Goal: Information Seeking & Learning: Learn about a topic

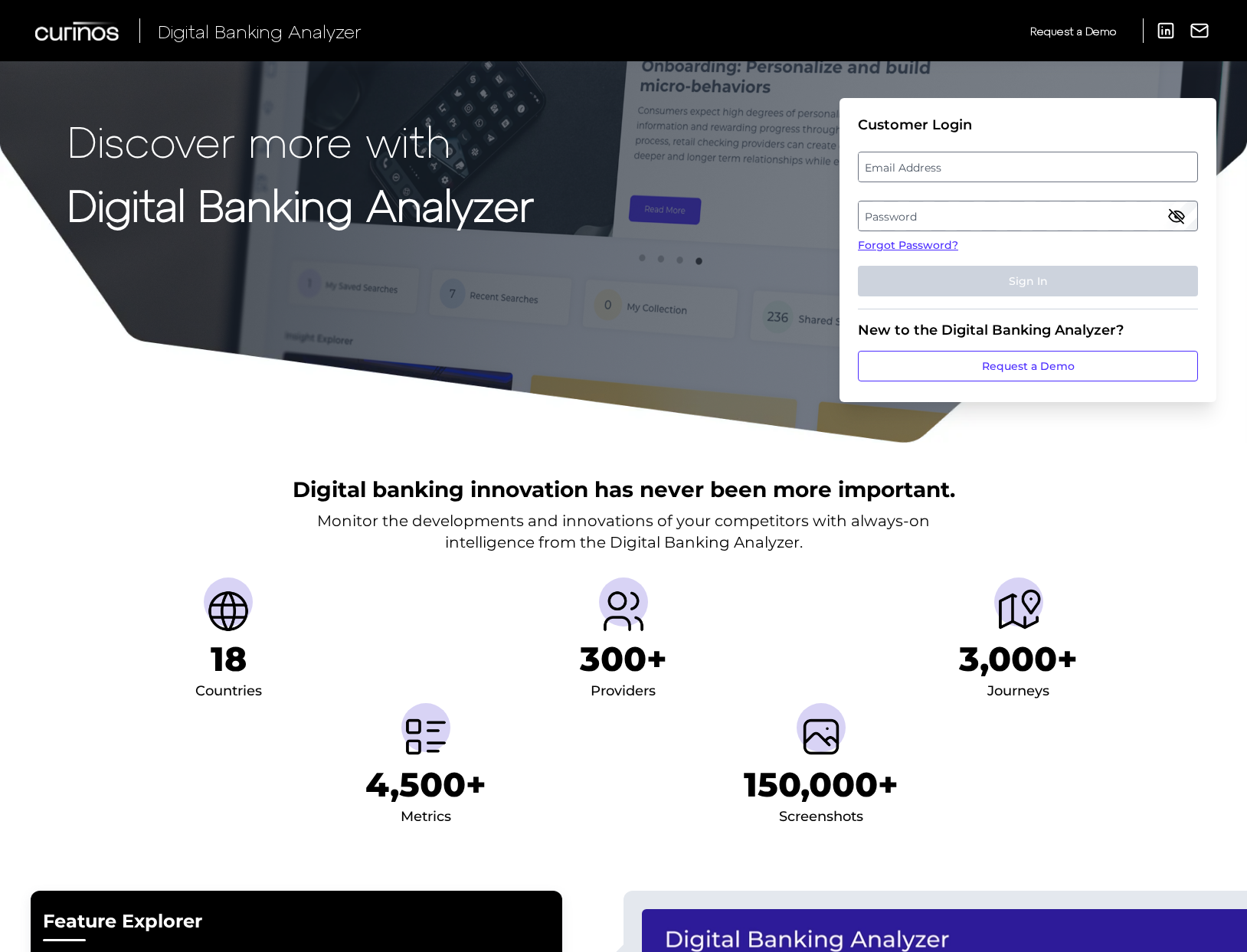
click at [967, 156] on label "Email Address" at bounding box center [1028, 167] width 337 height 28
click at [967, 156] on input "email" at bounding box center [1028, 167] width 340 height 31
type input "[PERSON_NAME][EMAIL_ADDRESS][PERSON_NAME][DOMAIN_NAME]"
click at [970, 212] on label "Password" at bounding box center [1028, 216] width 337 height 28
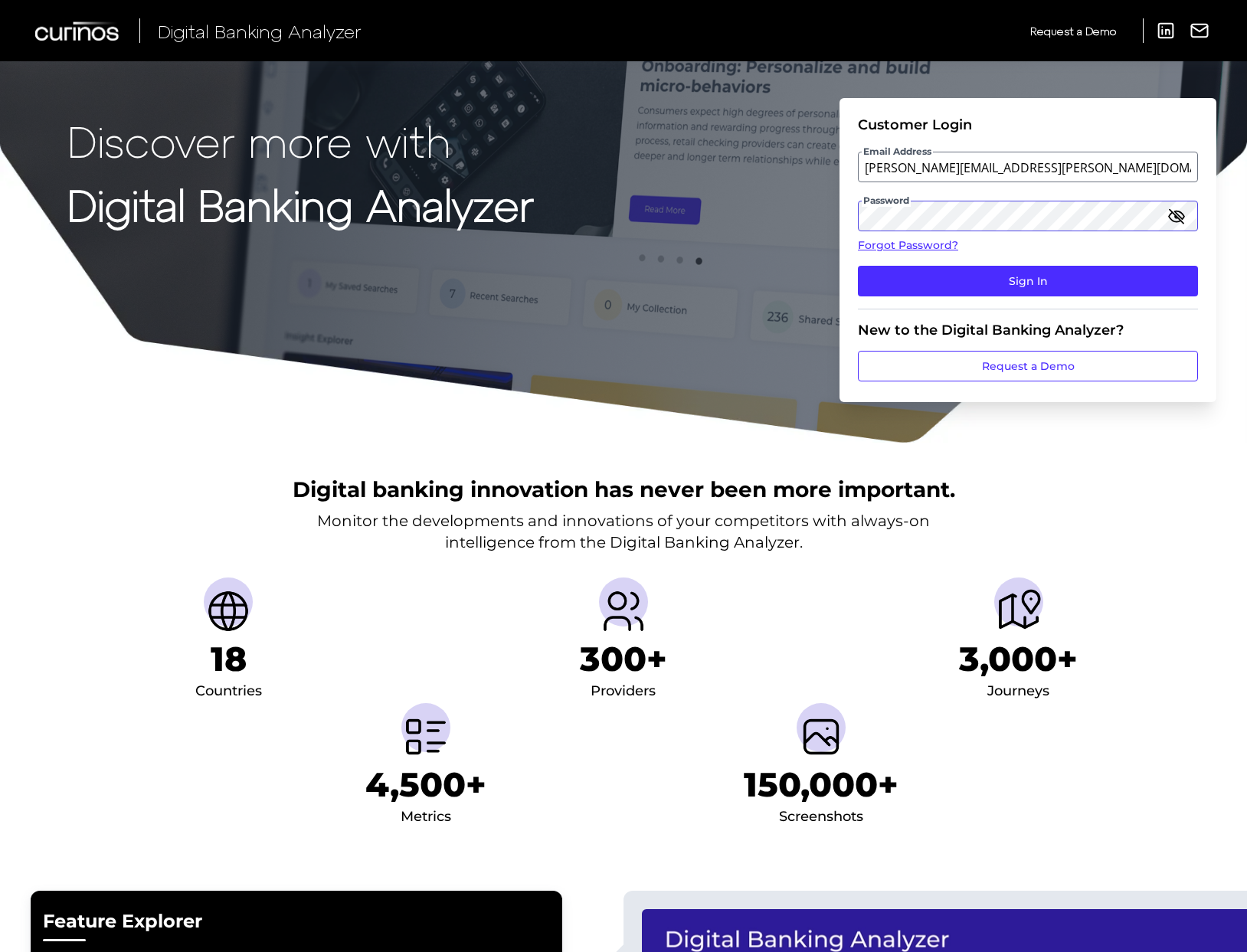
click at [858, 265] on button "Sign In" at bounding box center [1028, 280] width 340 height 31
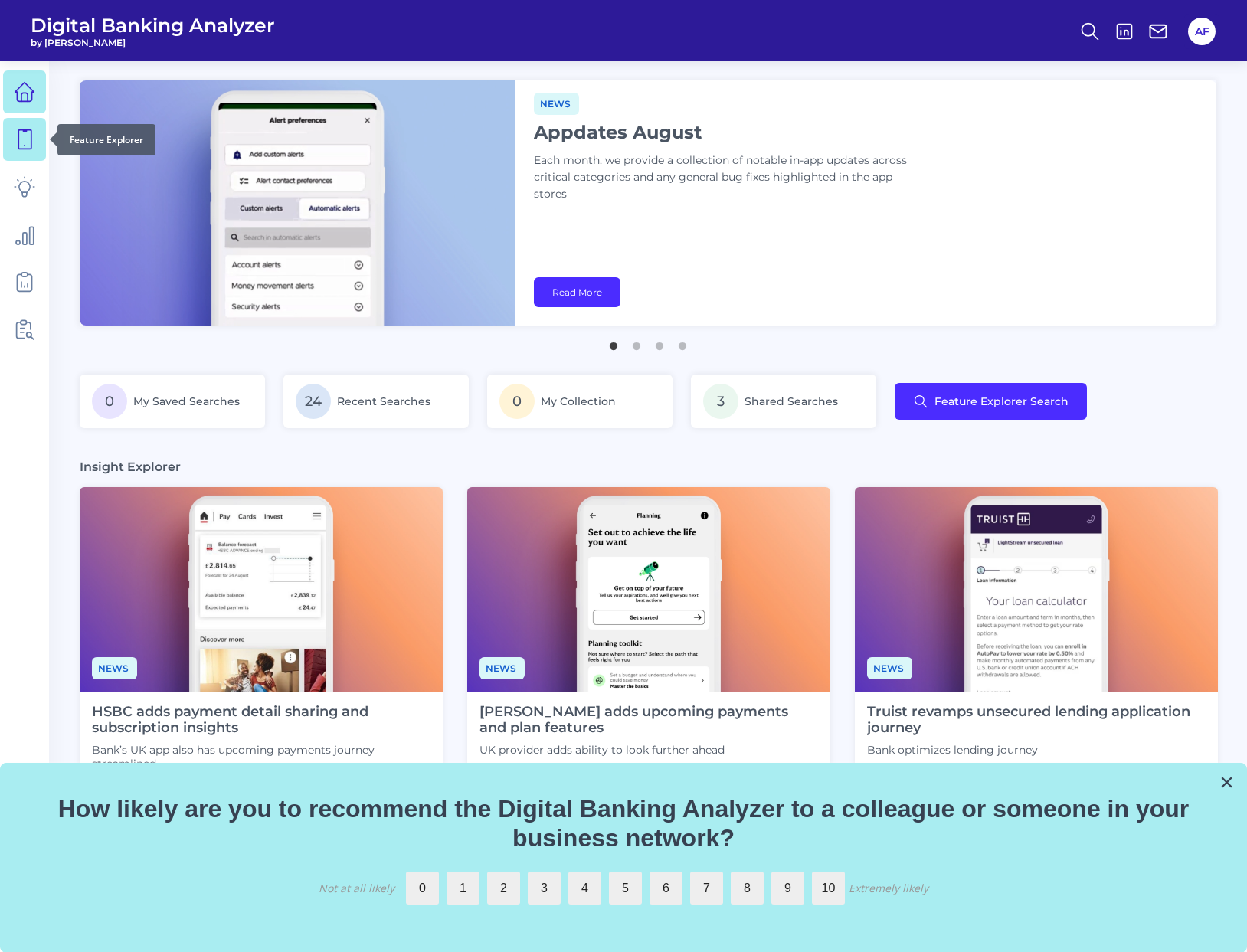
click at [18, 131] on icon at bounding box center [25, 139] width 22 height 22
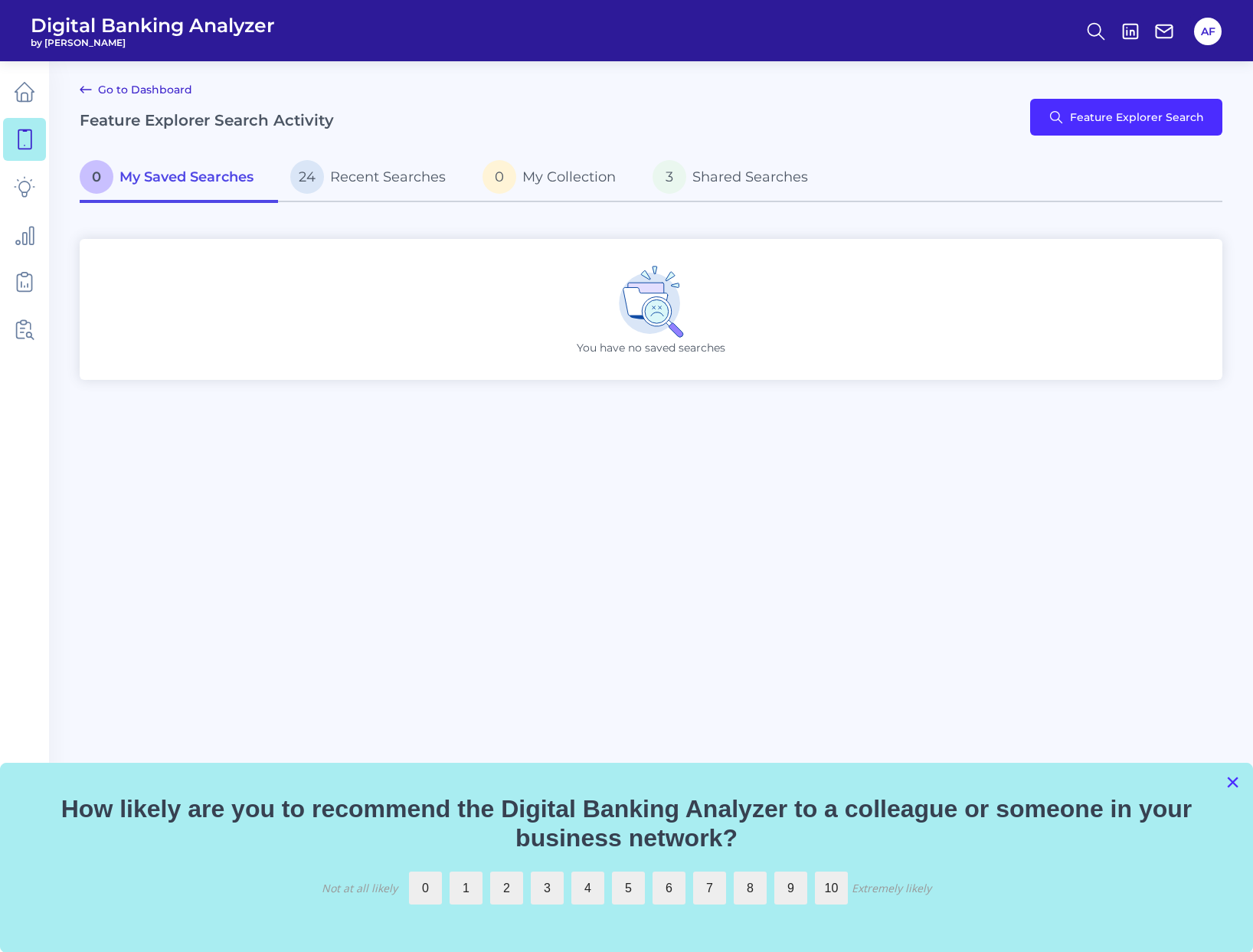
click at [1230, 783] on button "×" at bounding box center [1233, 781] width 15 height 25
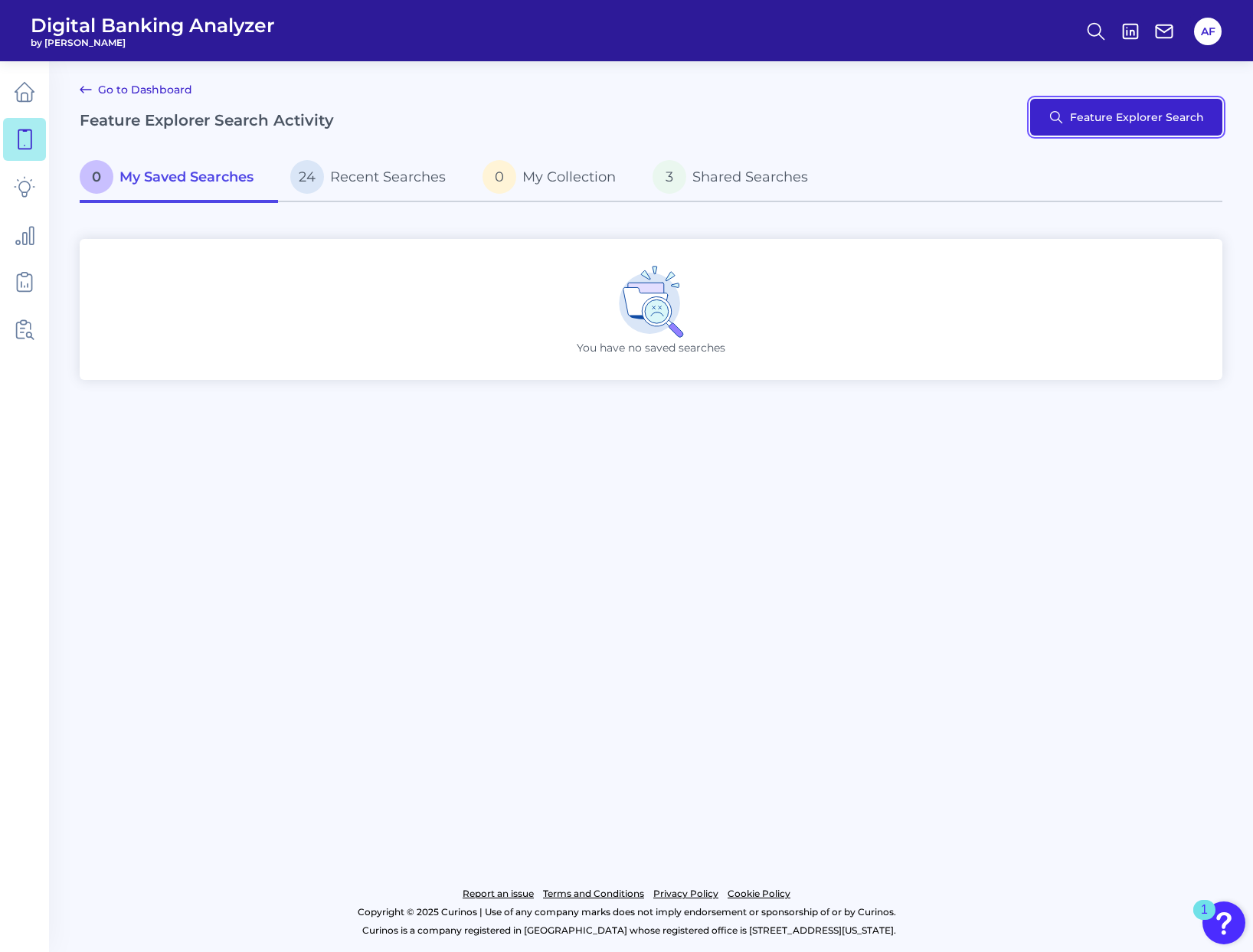
click at [1113, 120] on button "Feature Explorer Search" at bounding box center [1126, 116] width 192 height 37
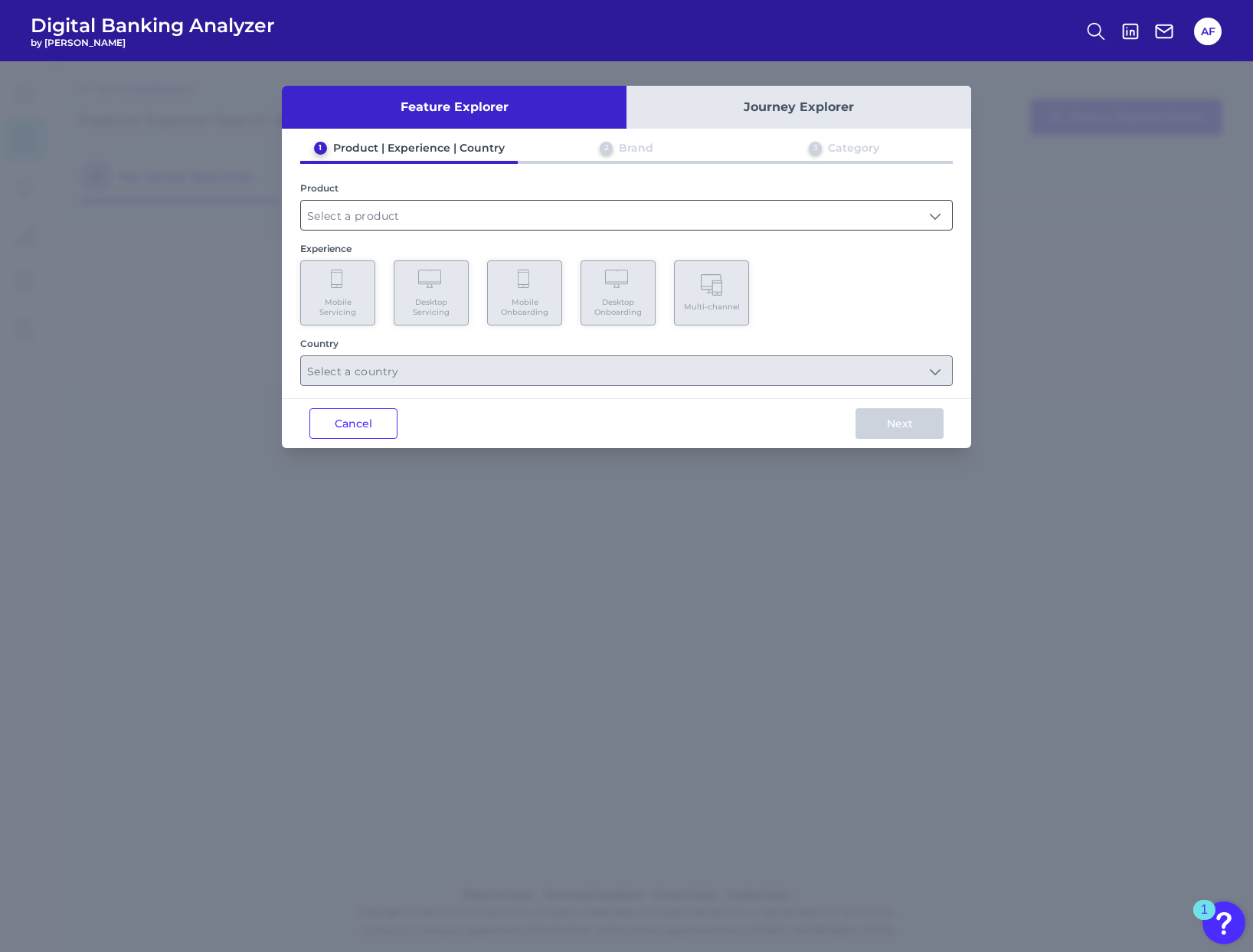
click at [414, 223] on input "text" at bounding box center [626, 215] width 651 height 30
click at [731, 108] on button "Journey Explorer" at bounding box center [798, 107] width 344 height 42
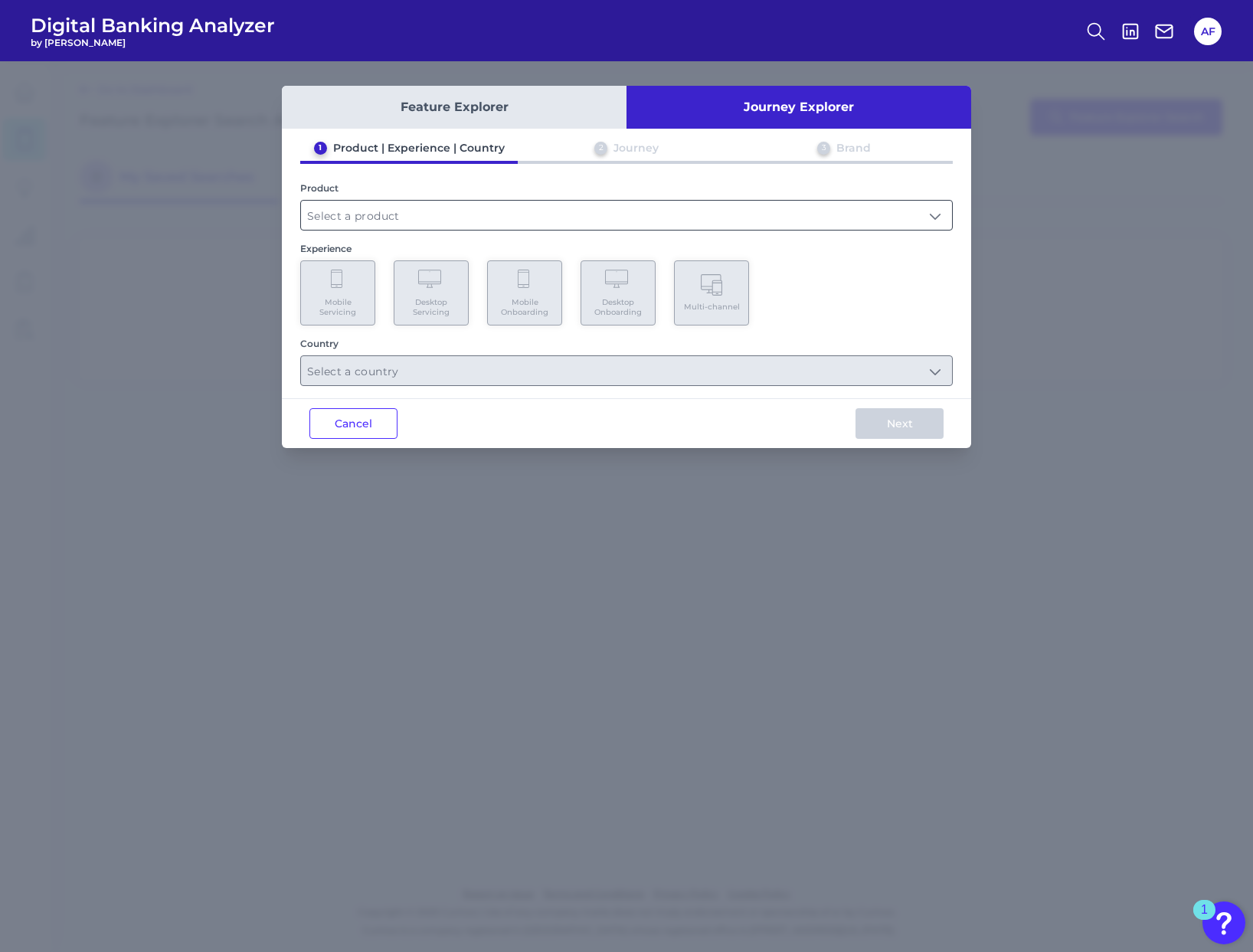
click at [546, 203] on input "text" at bounding box center [626, 215] width 651 height 30
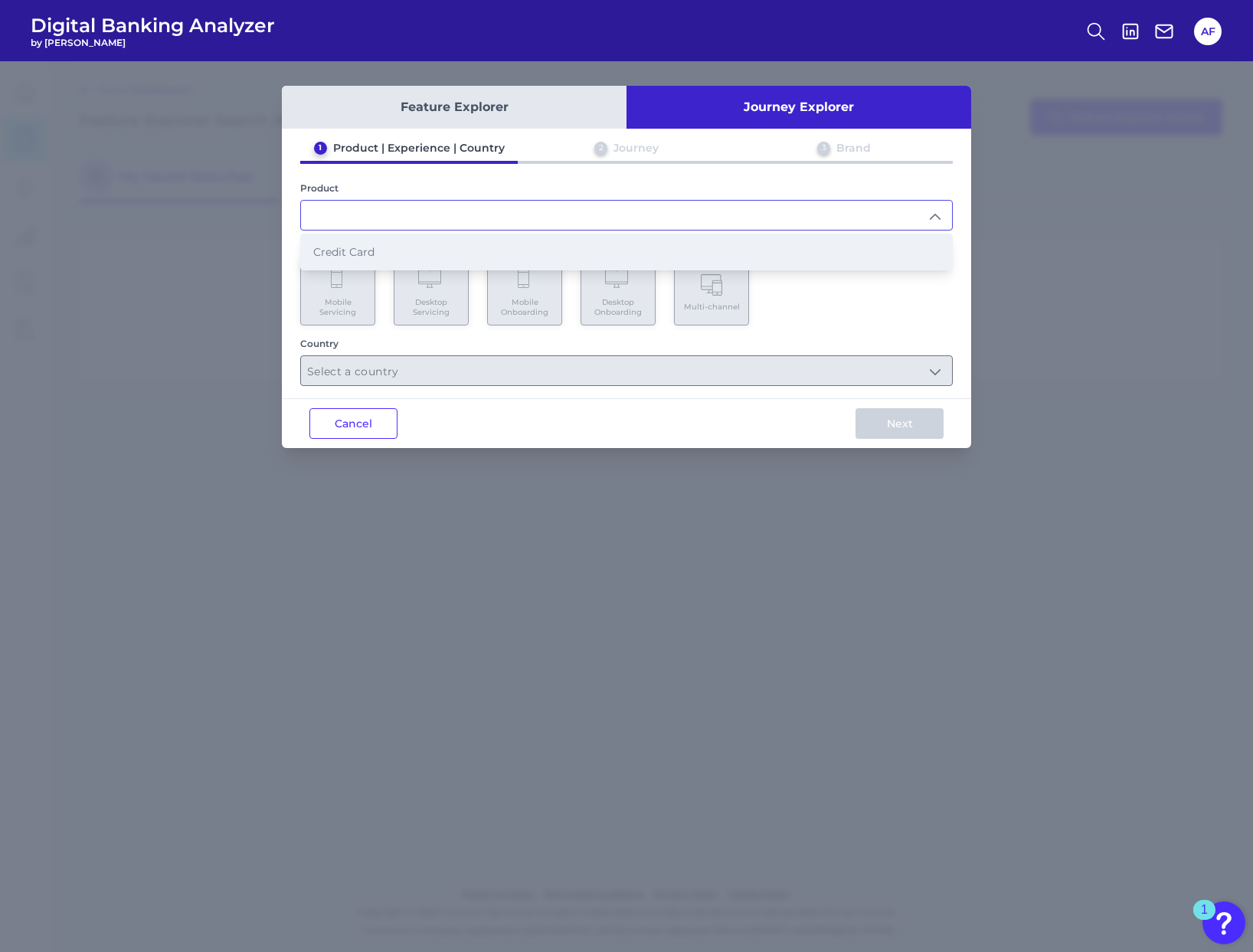
click at [408, 258] on li "Credit Card" at bounding box center [626, 253] width 651 height 36
type input "Credit Card"
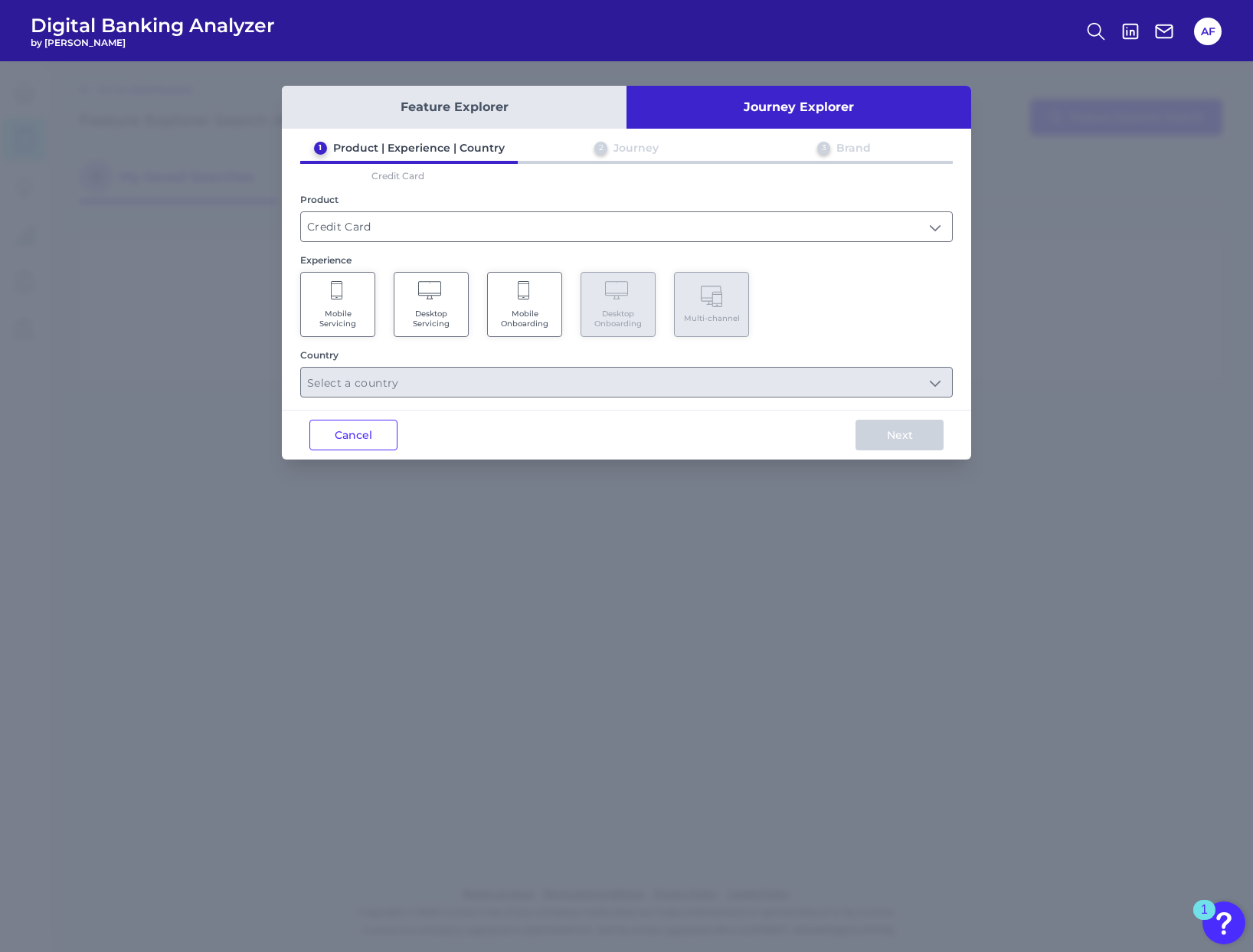
click at [511, 307] on Onboarding "Mobile Onboarding" at bounding box center [525, 305] width 75 height 65
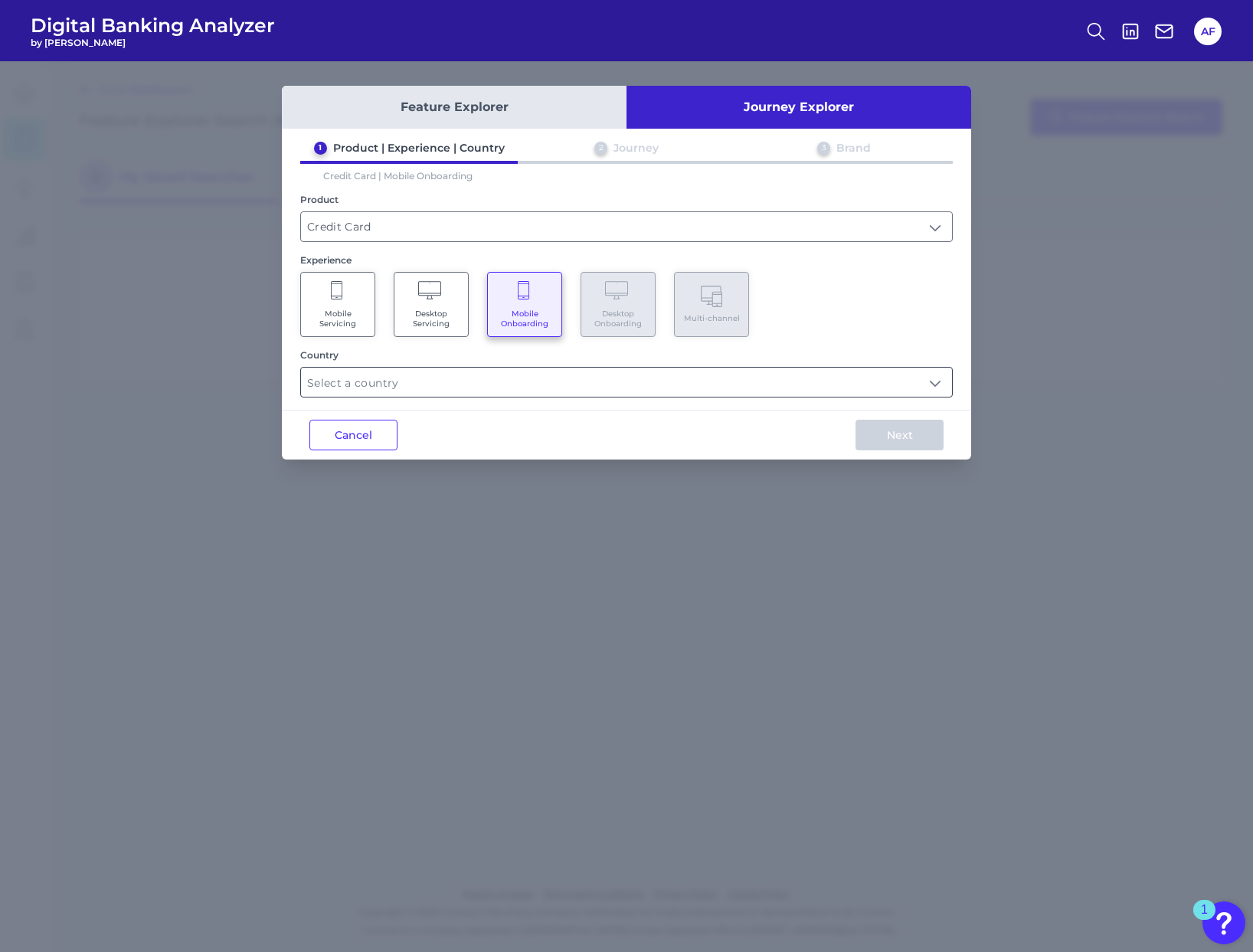
click at [486, 383] on input "text" at bounding box center [626, 383] width 651 height 30
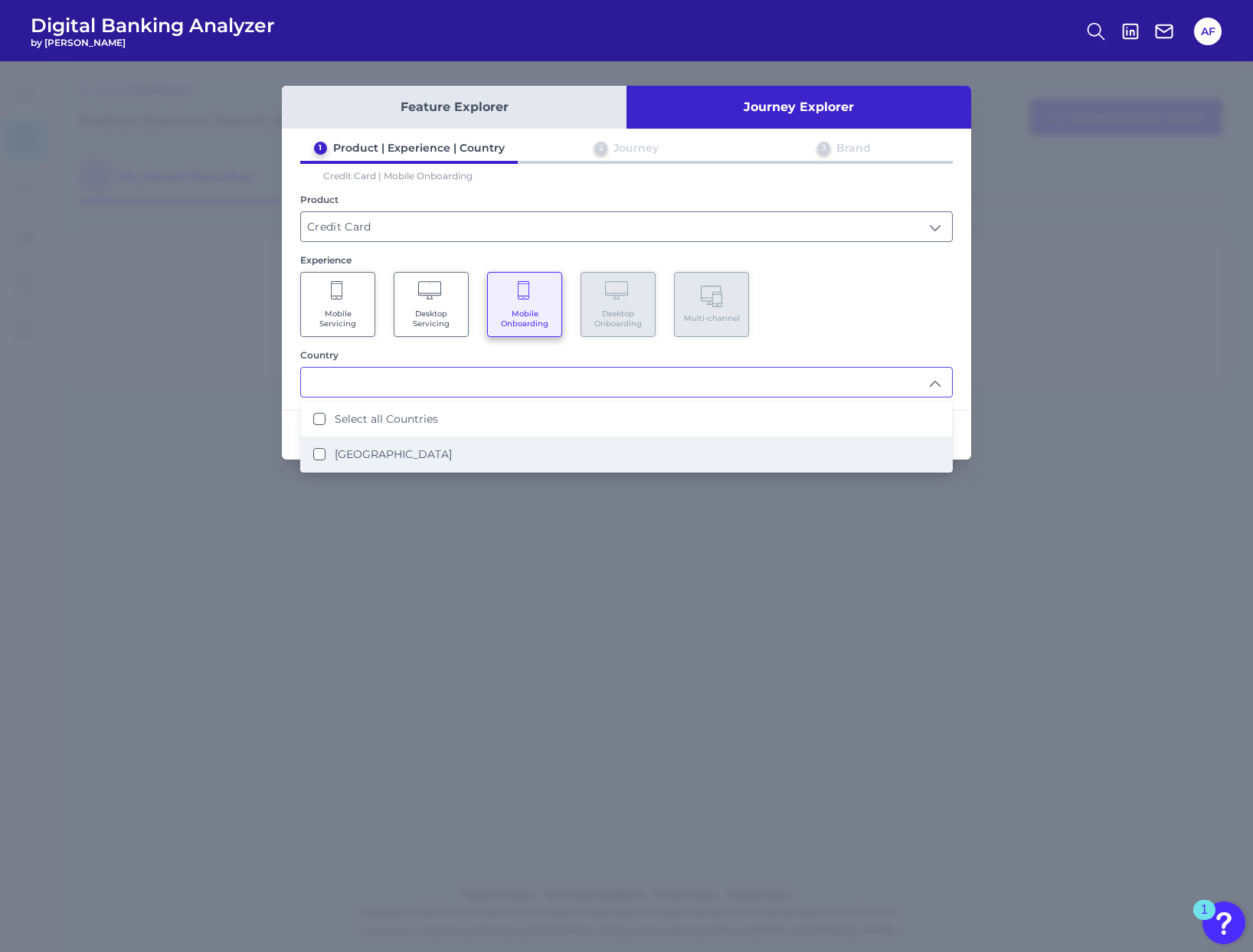
click at [375, 462] on li "[GEOGRAPHIC_DATA]" at bounding box center [626, 455] width 651 height 36
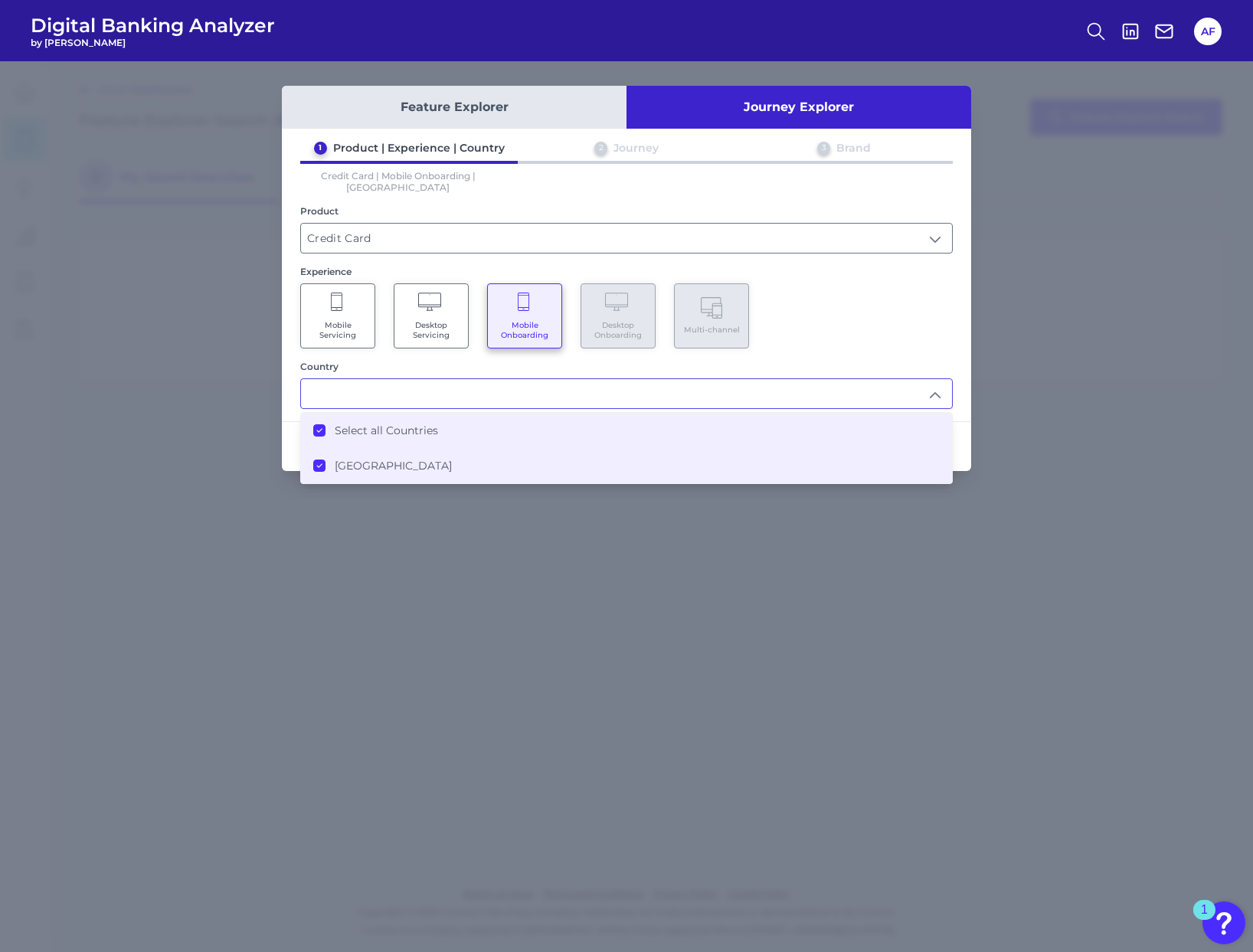
type input "Select all Countries"
click at [663, 345] on div "1 Product | Experience | Country 2 Journey 3 Brand Credit Card | Mobile Onboard…" at bounding box center [626, 275] width 690 height 268
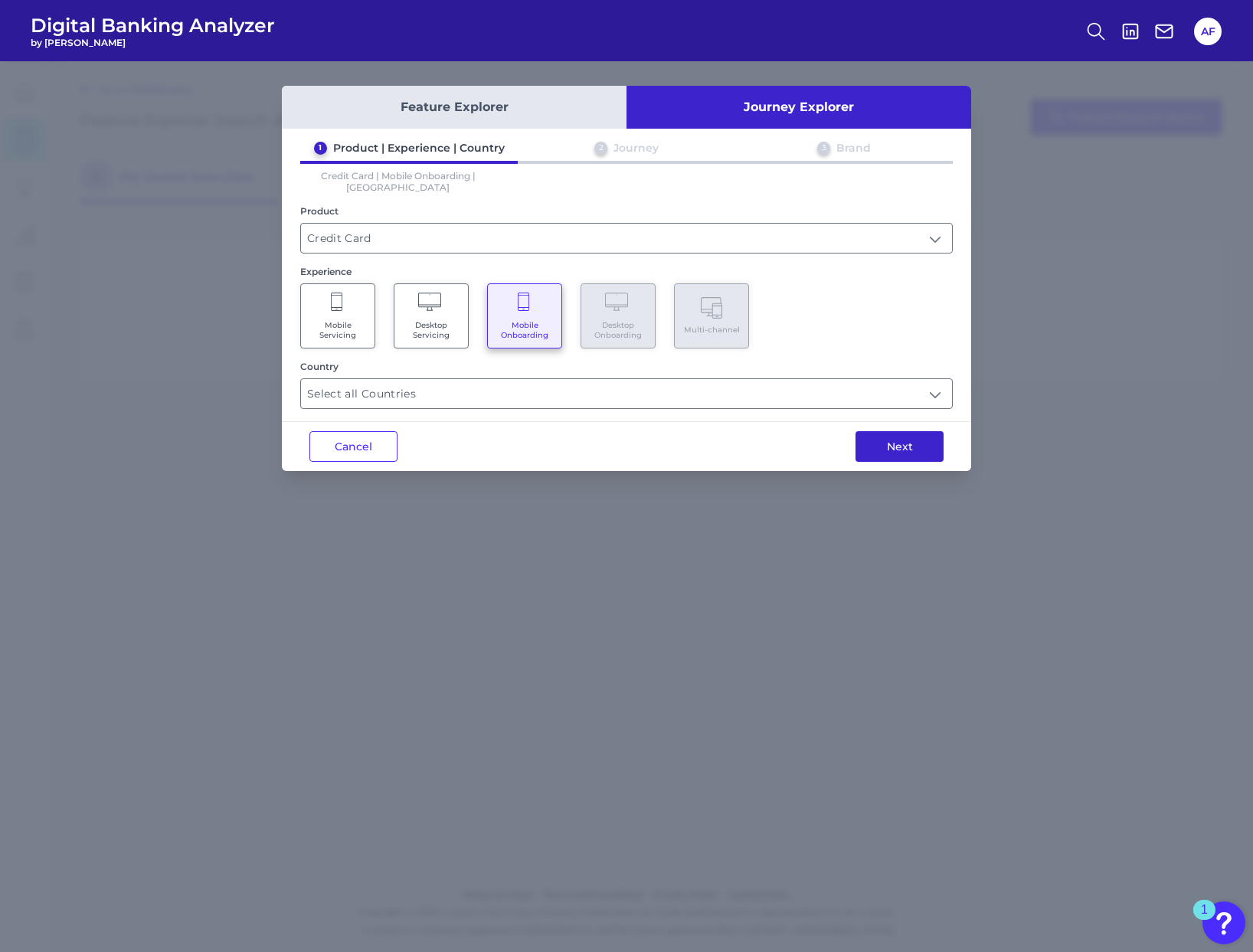
click at [875, 431] on button "Next" at bounding box center [899, 446] width 88 height 31
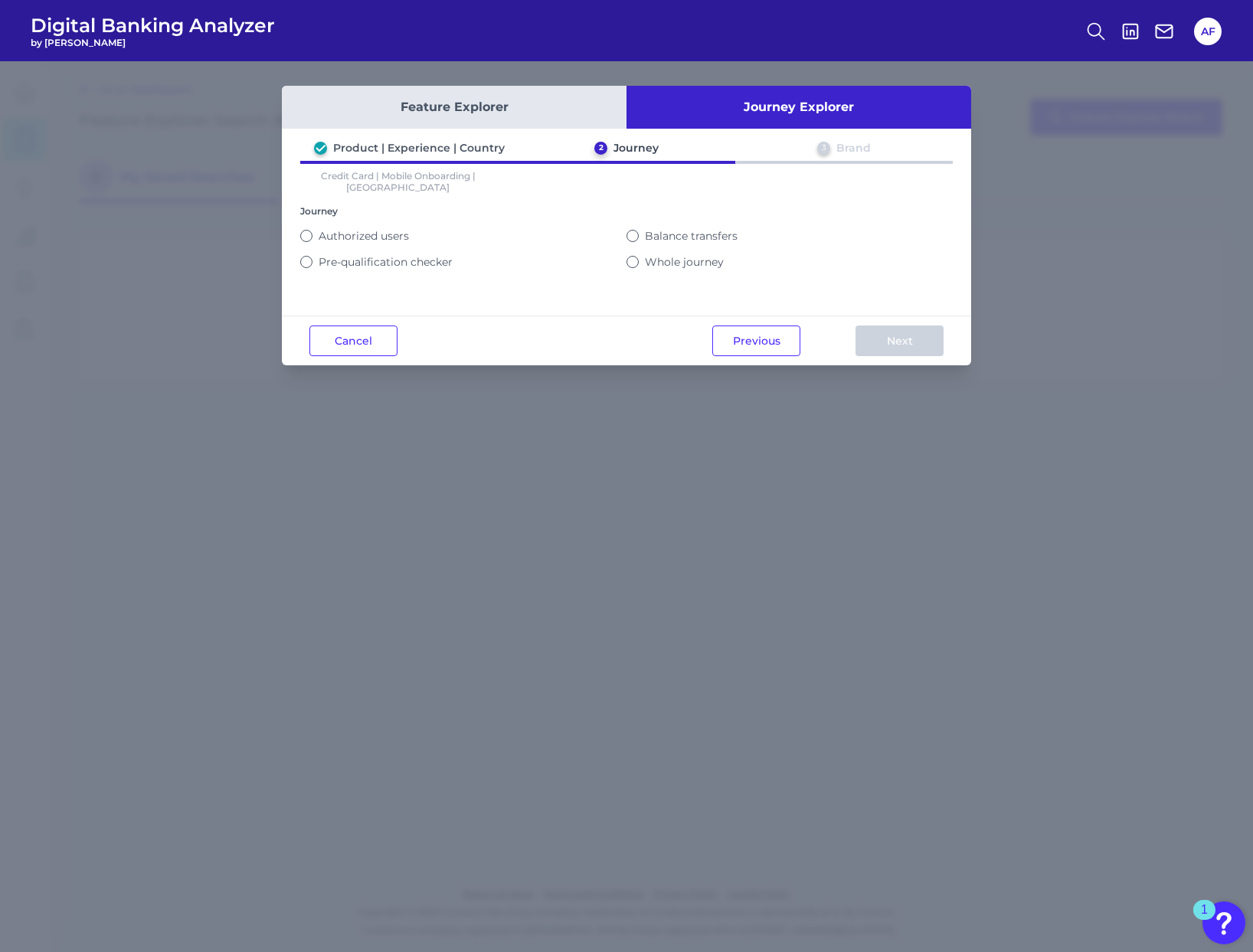
click at [651, 256] on label "Whole journey" at bounding box center [685, 262] width 79 height 14
click at [639, 256] on button "Whole journey" at bounding box center [632, 261] width 12 height 12
click at [370, 249] on div "Pre-qualification checker" at bounding box center [463, 261] width 327 height 26
click at [362, 256] on label "Pre-qualification checker" at bounding box center [386, 262] width 134 height 14
click at [313, 256] on button "Pre-qualification checker" at bounding box center [306, 261] width 12 height 12
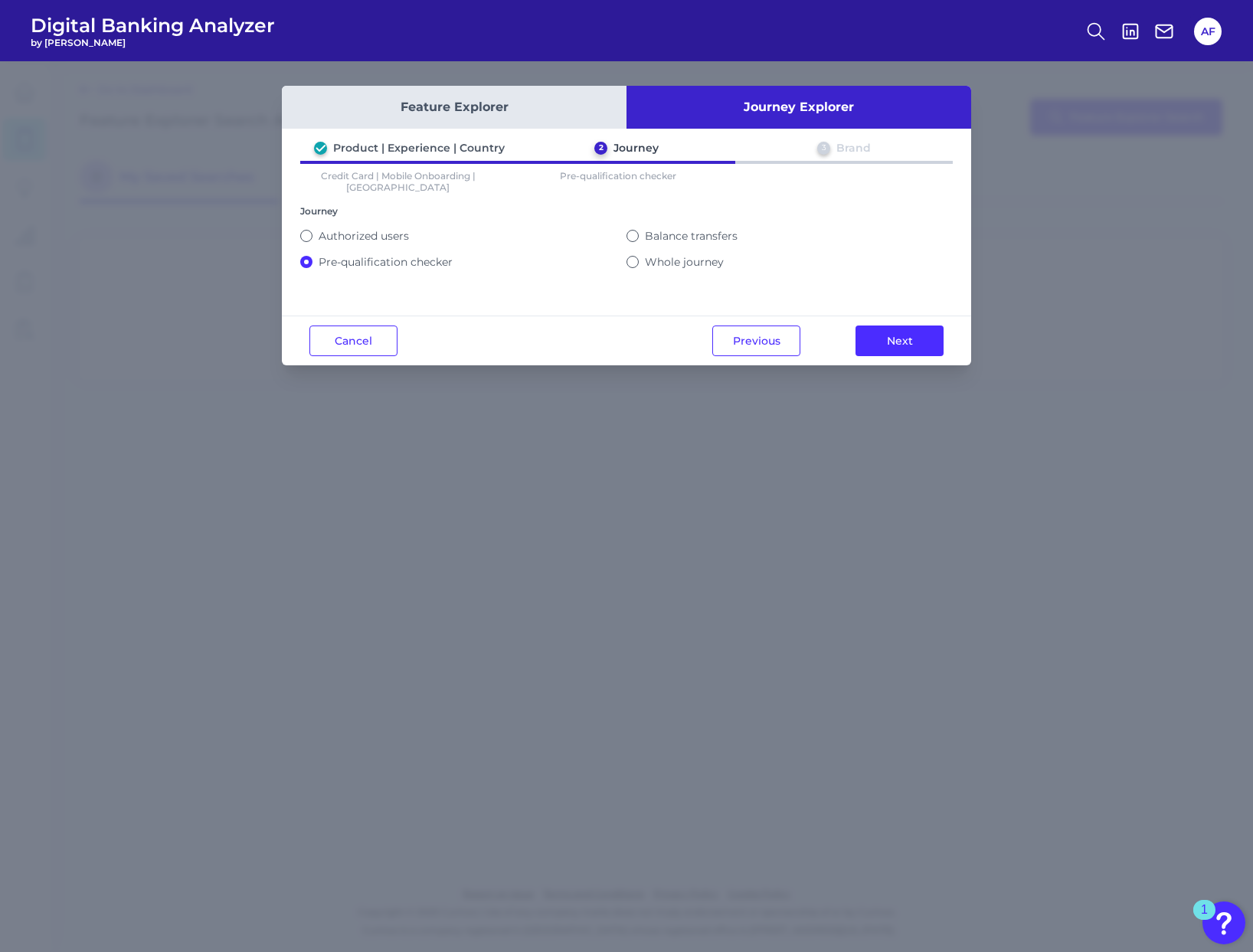
click at [702, 249] on div "Whole journey" at bounding box center [789, 261] width 327 height 26
click at [690, 256] on label "Whole journey" at bounding box center [685, 262] width 79 height 14
click at [639, 256] on button "Whole journey" at bounding box center [632, 261] width 12 height 12
click at [894, 341] on button "Next" at bounding box center [899, 340] width 88 height 31
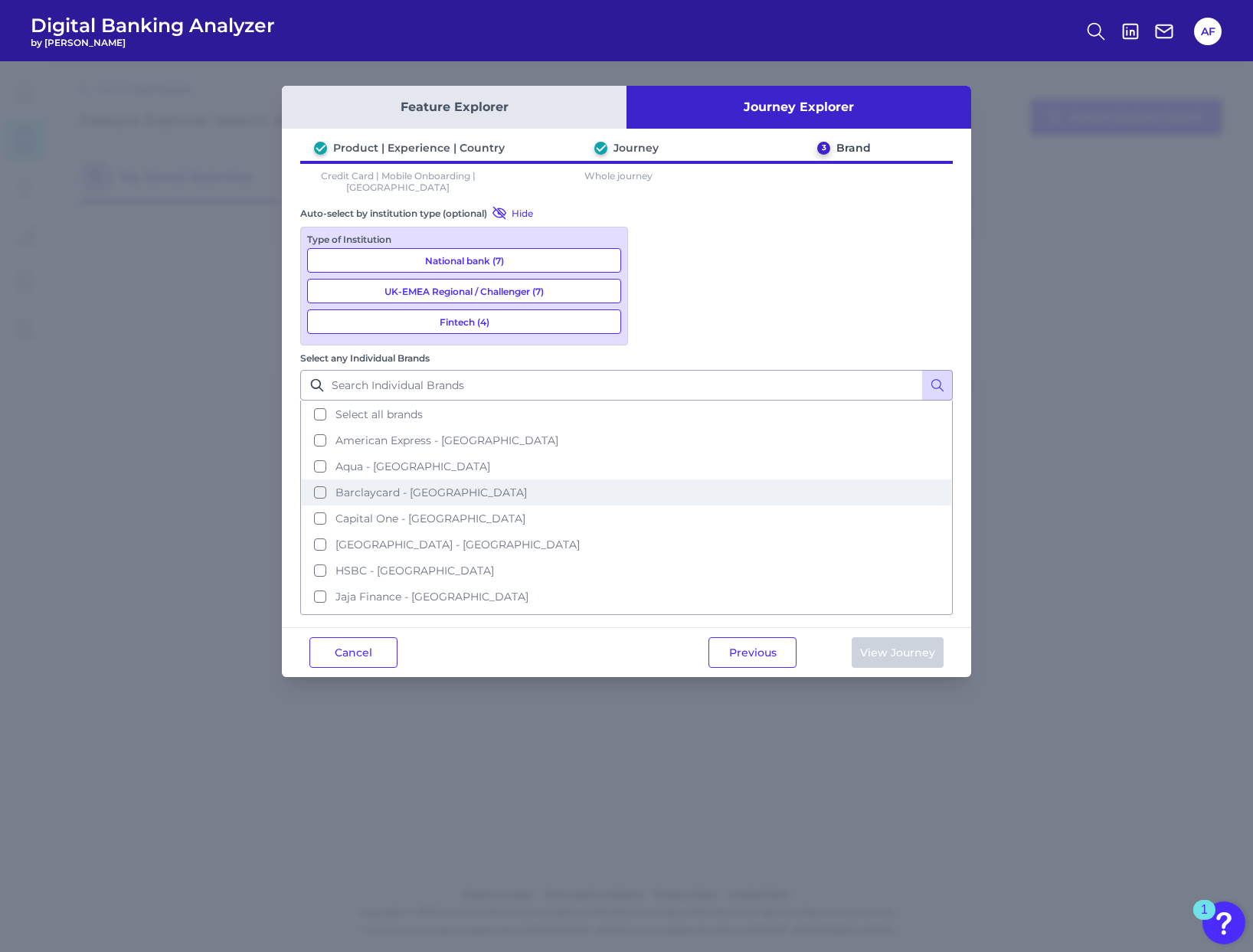
click at [527, 485] on span "Barclaycard - [GEOGRAPHIC_DATA]" at bounding box center [431, 492] width 191 height 14
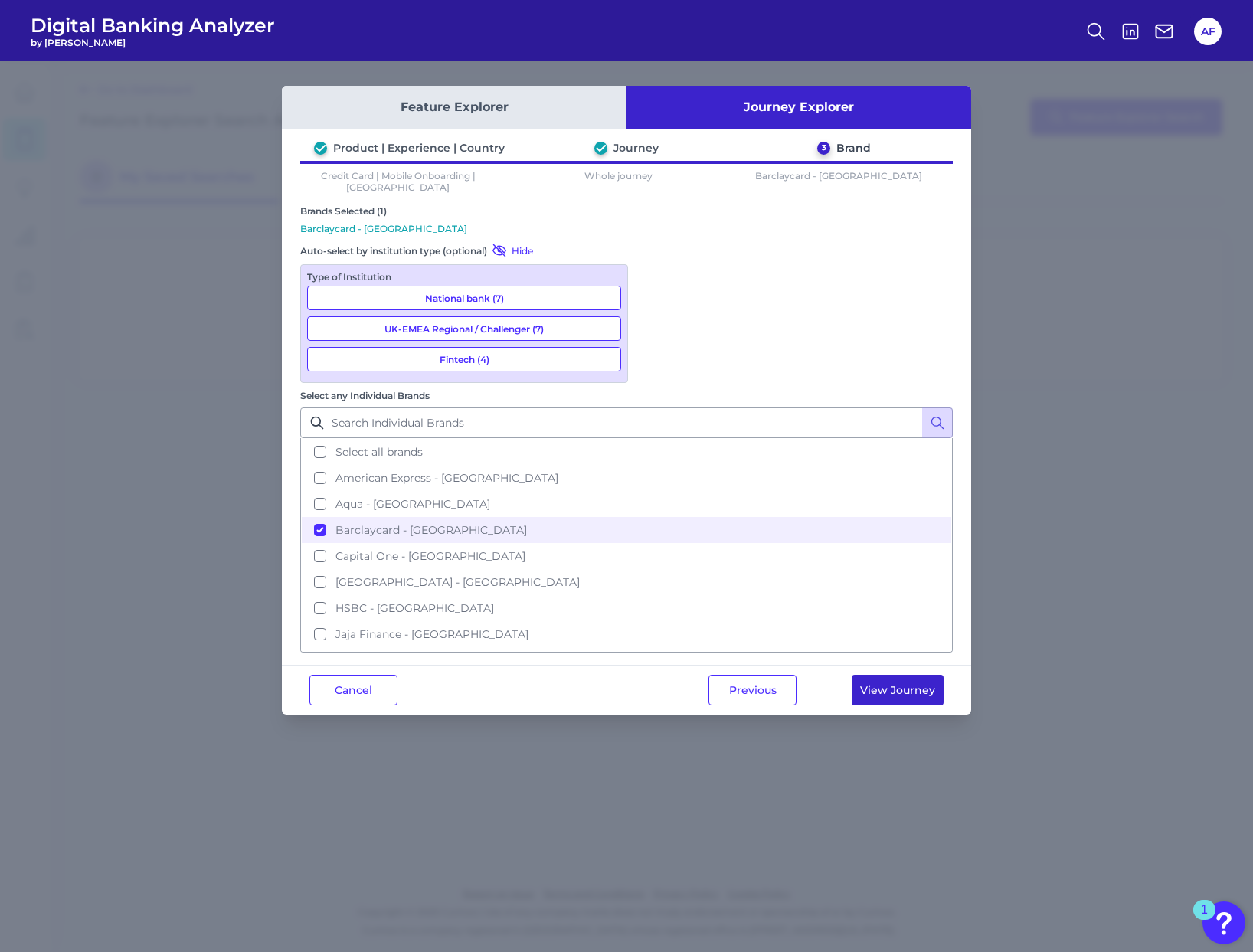
click at [871, 675] on button "View Journey" at bounding box center [898, 690] width 92 height 31
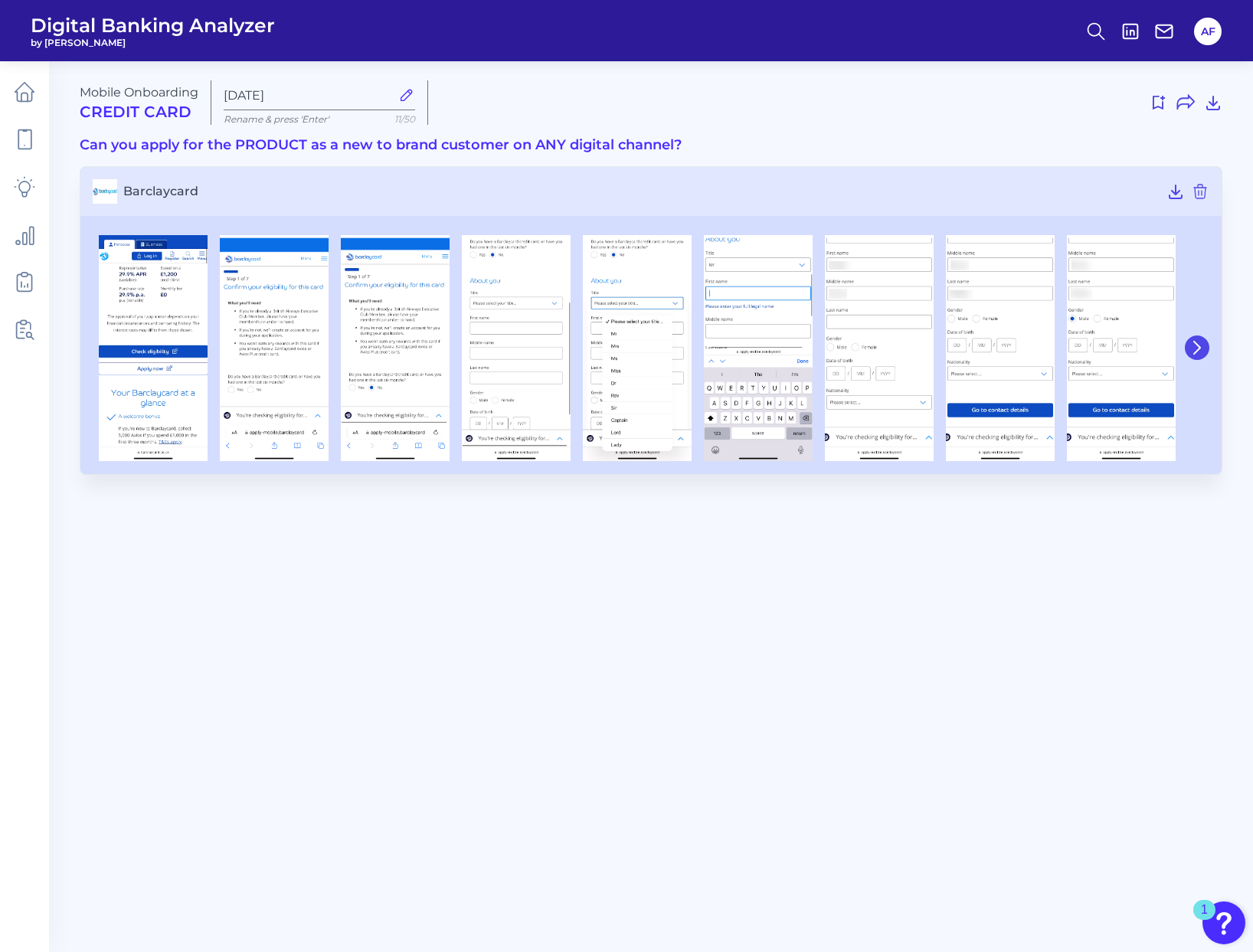
click at [1195, 351] on icon at bounding box center [1198, 348] width 14 height 14
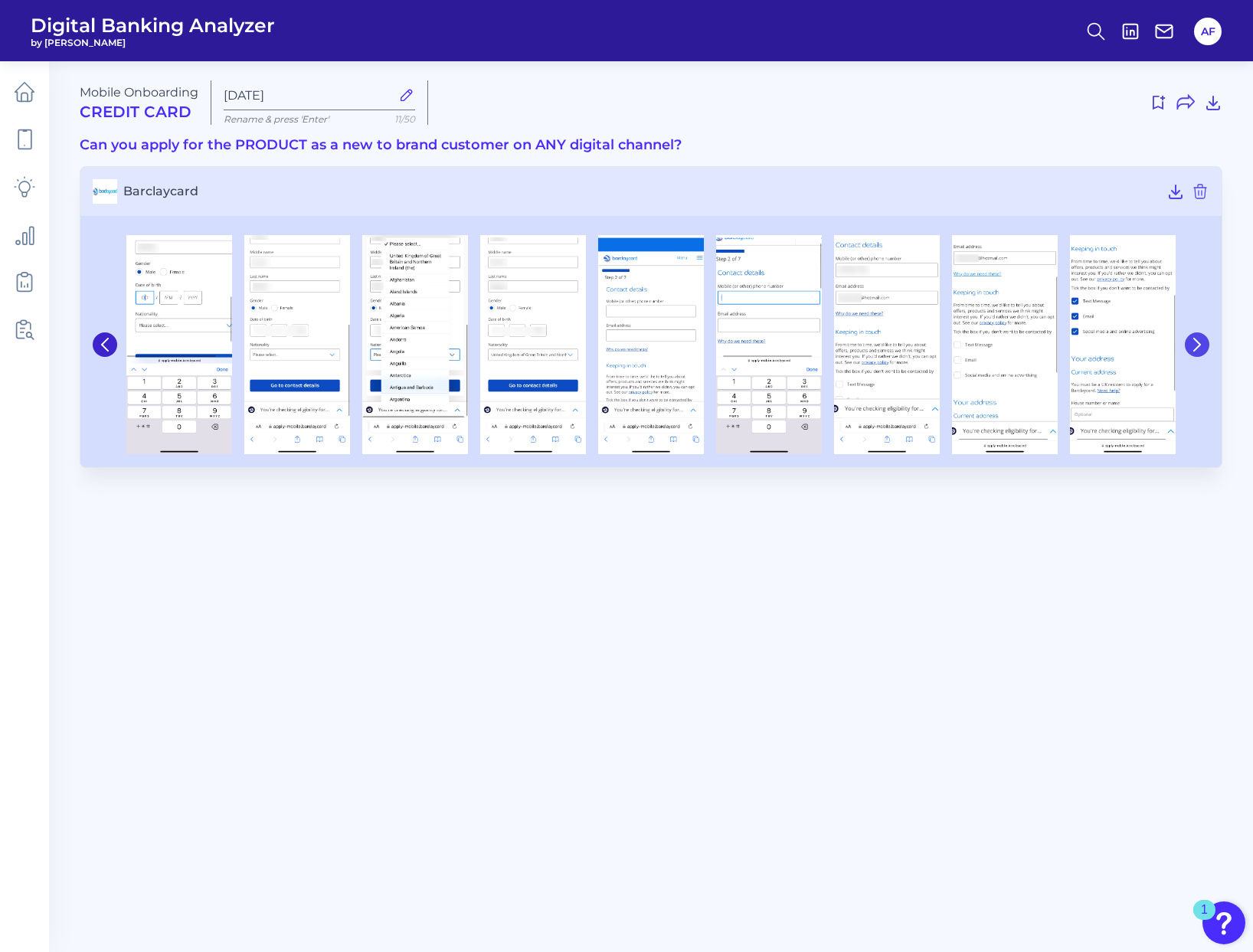
click at [1195, 351] on icon at bounding box center [1198, 344] width 6 height 12
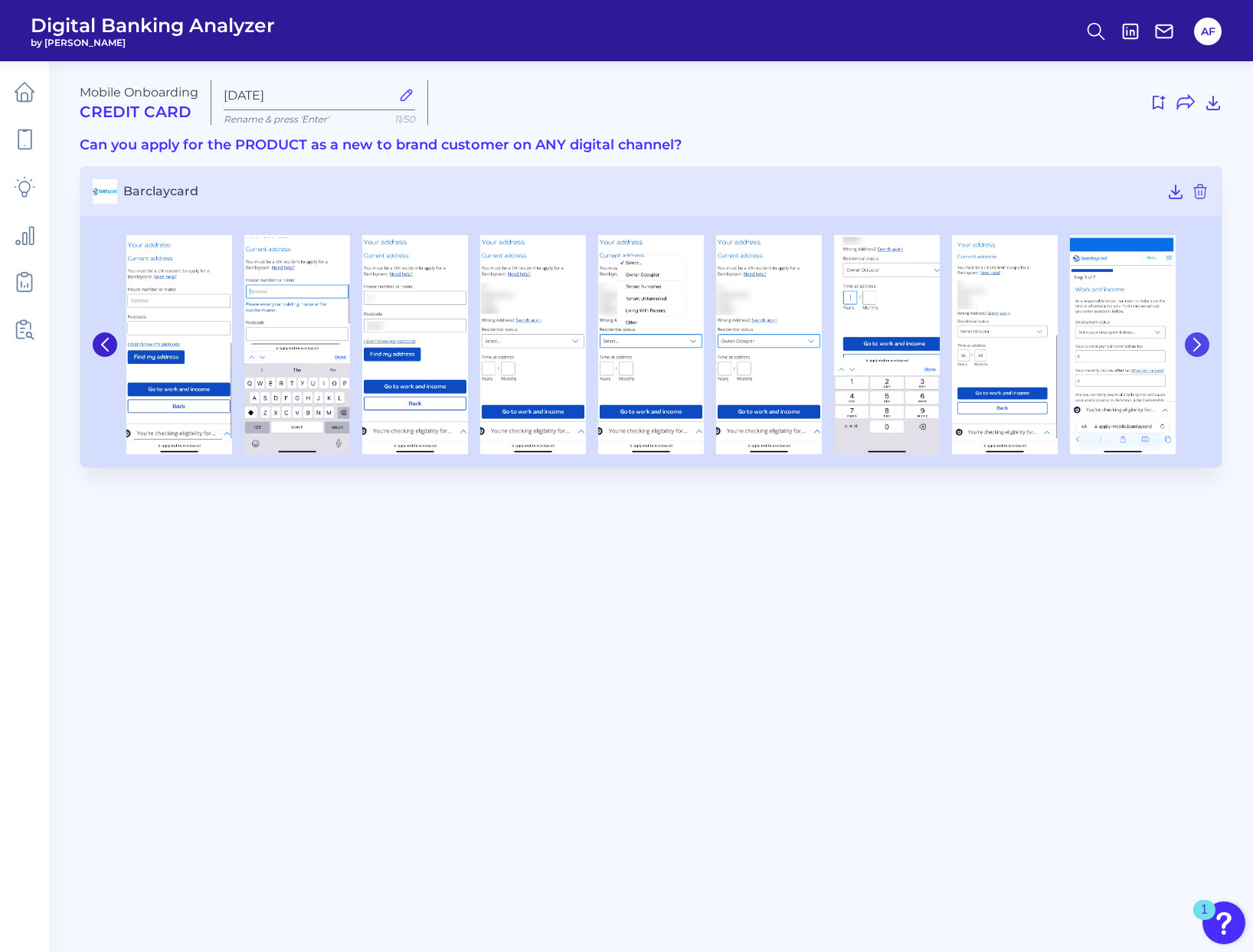
click at [1195, 351] on icon at bounding box center [1198, 344] width 6 height 12
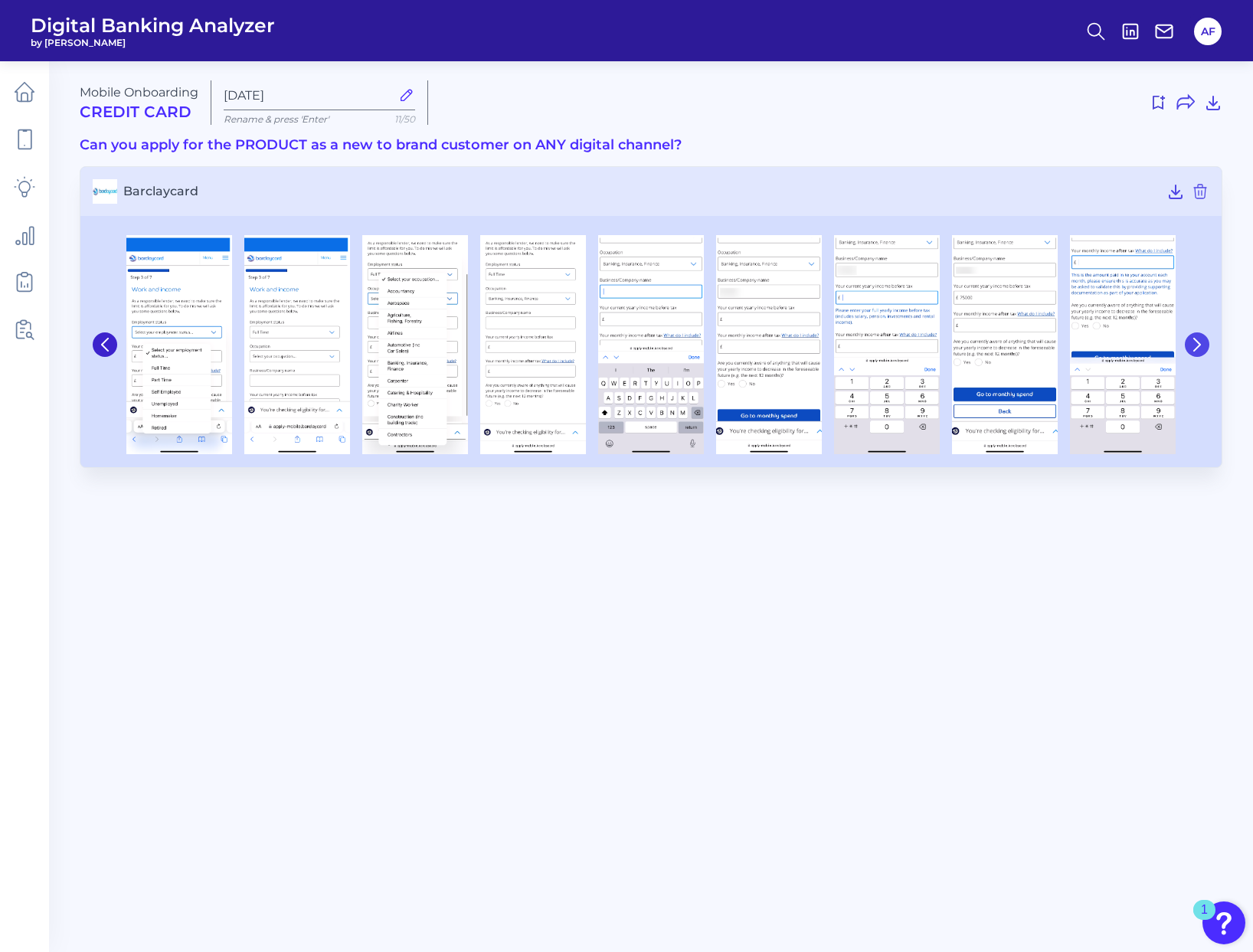
click at [1195, 351] on icon at bounding box center [1198, 344] width 6 height 12
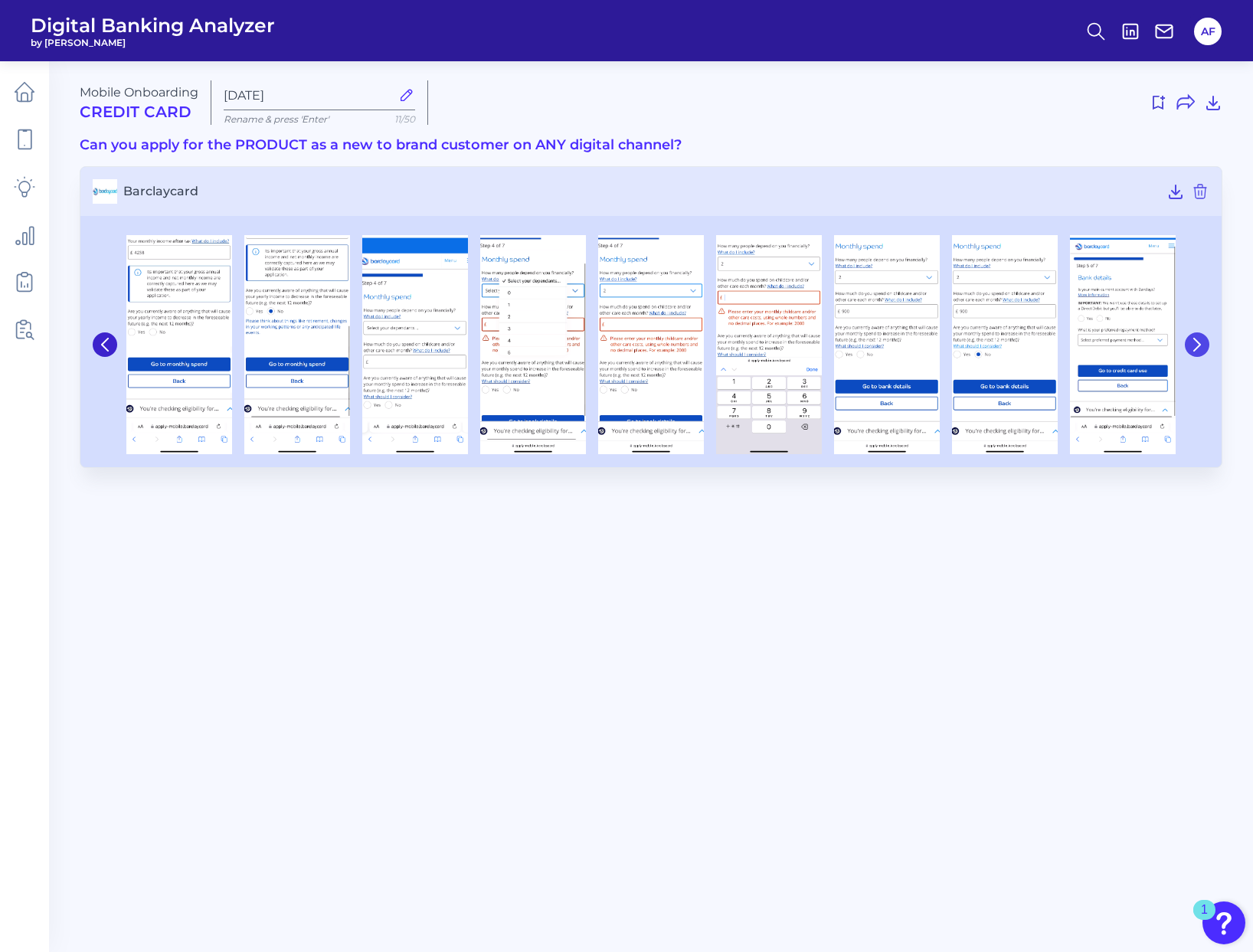
click at [1200, 345] on icon at bounding box center [1198, 344] width 6 height 12
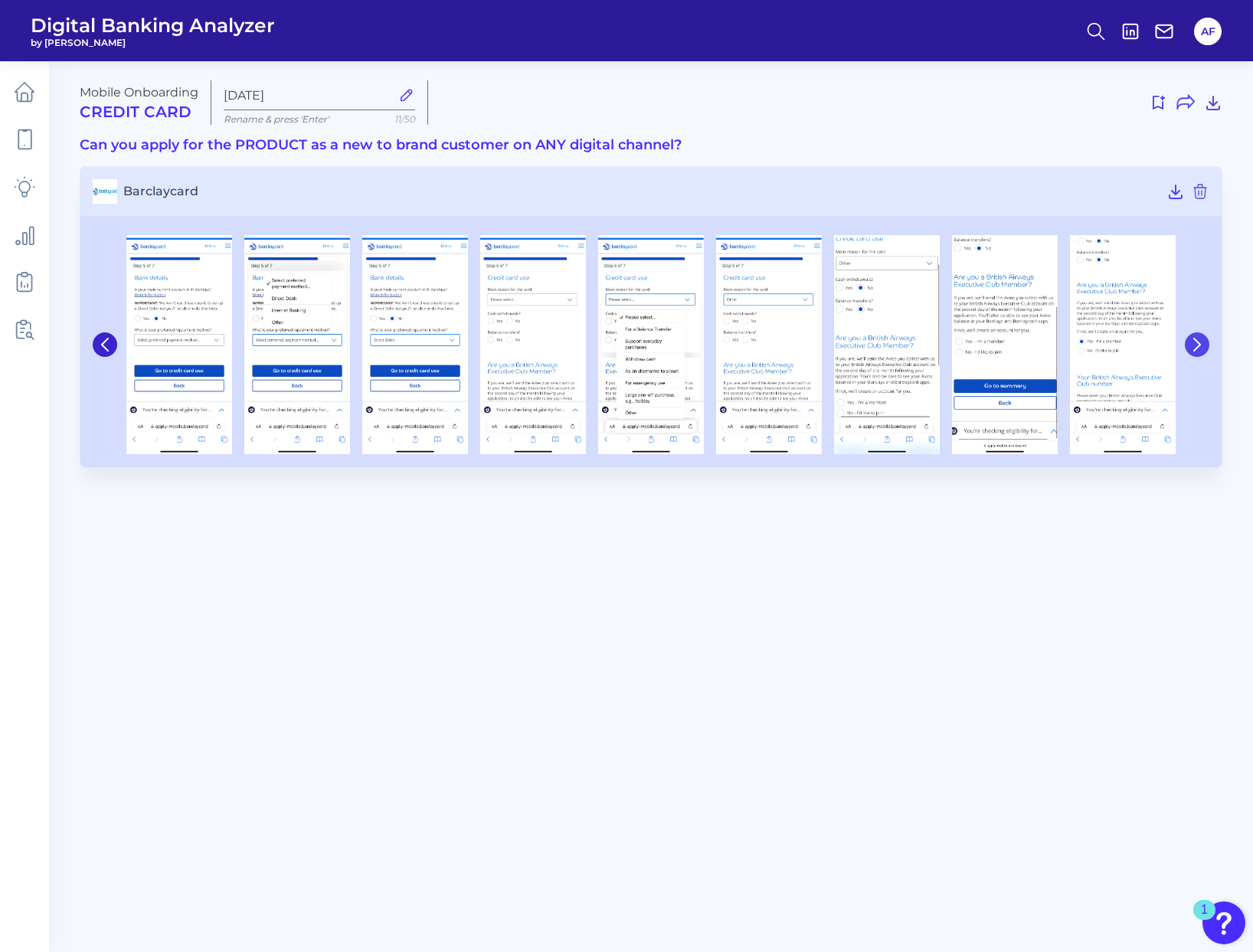
click at [1200, 345] on icon at bounding box center [1198, 344] width 6 height 12
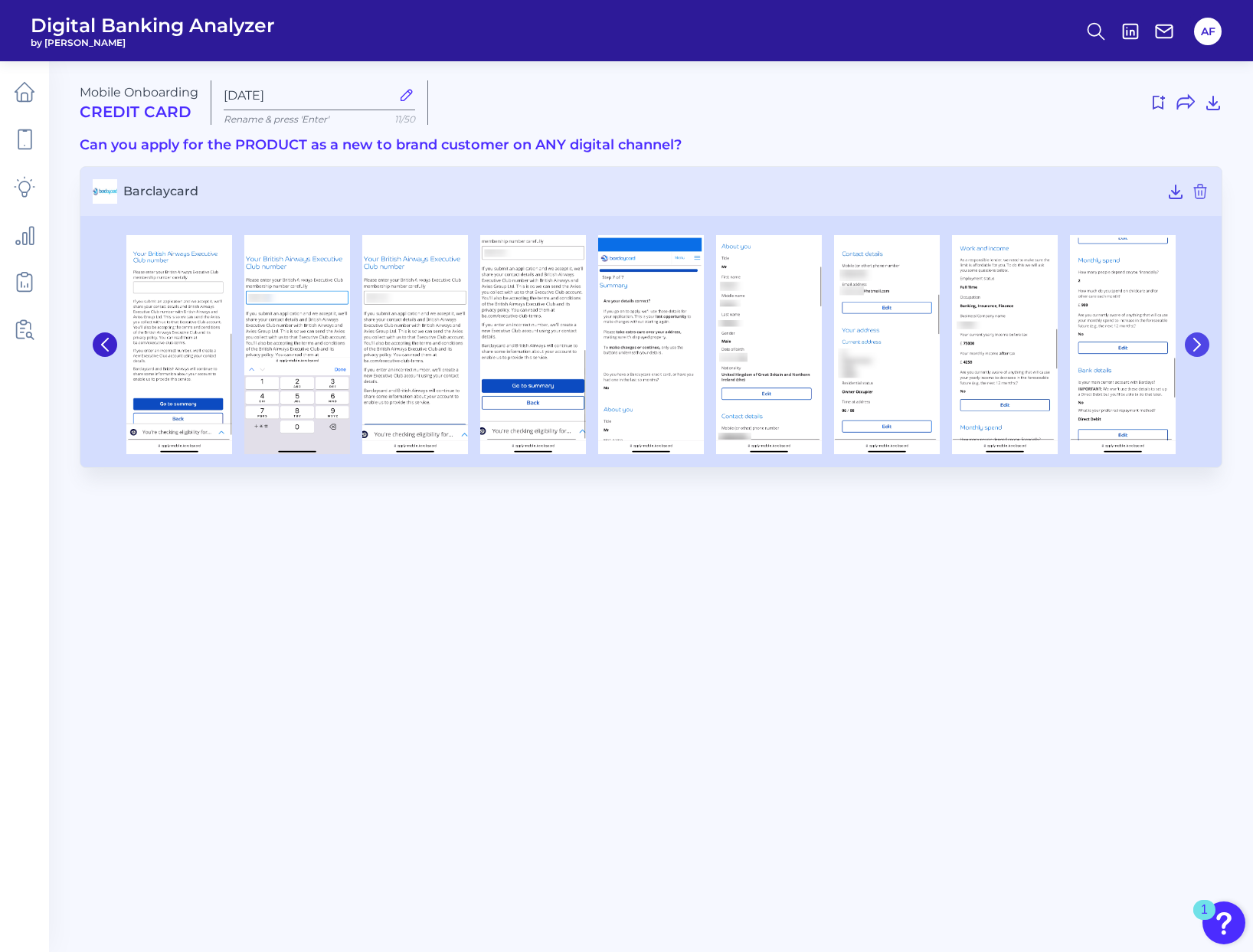
click at [1200, 345] on icon at bounding box center [1198, 344] width 6 height 12
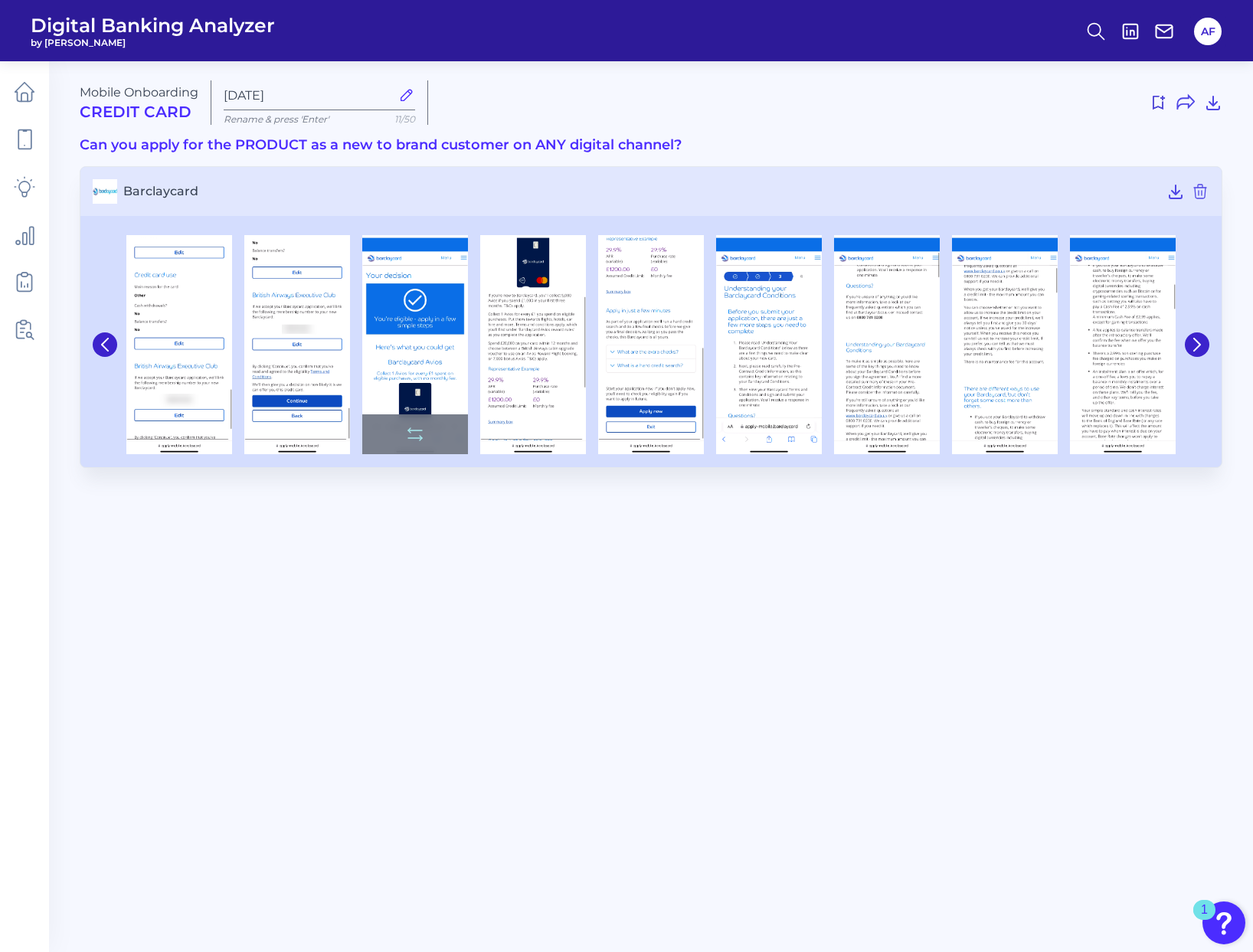
click at [416, 365] on img at bounding box center [414, 344] width 106 height 220
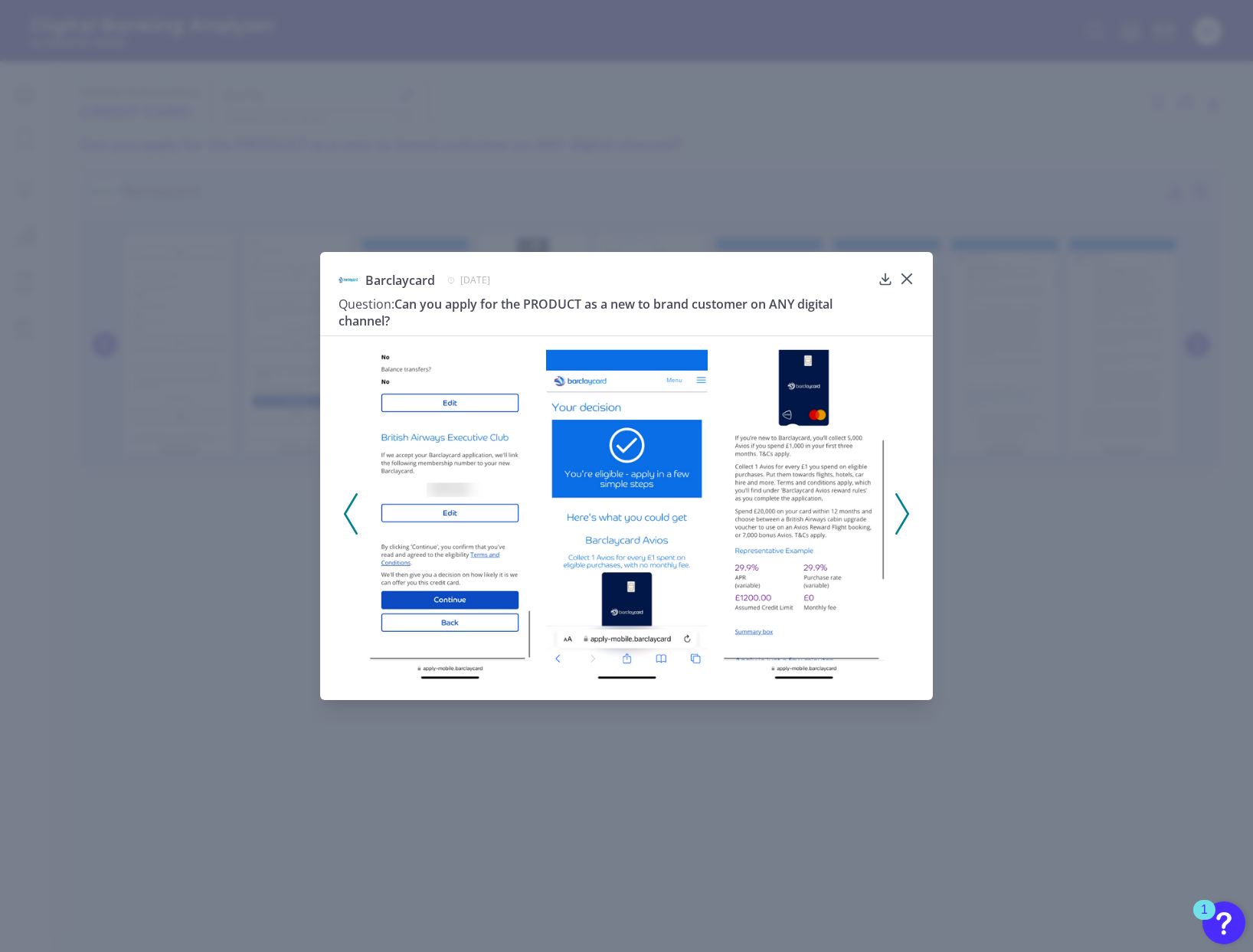
click at [902, 509] on icon at bounding box center [903, 514] width 14 height 41
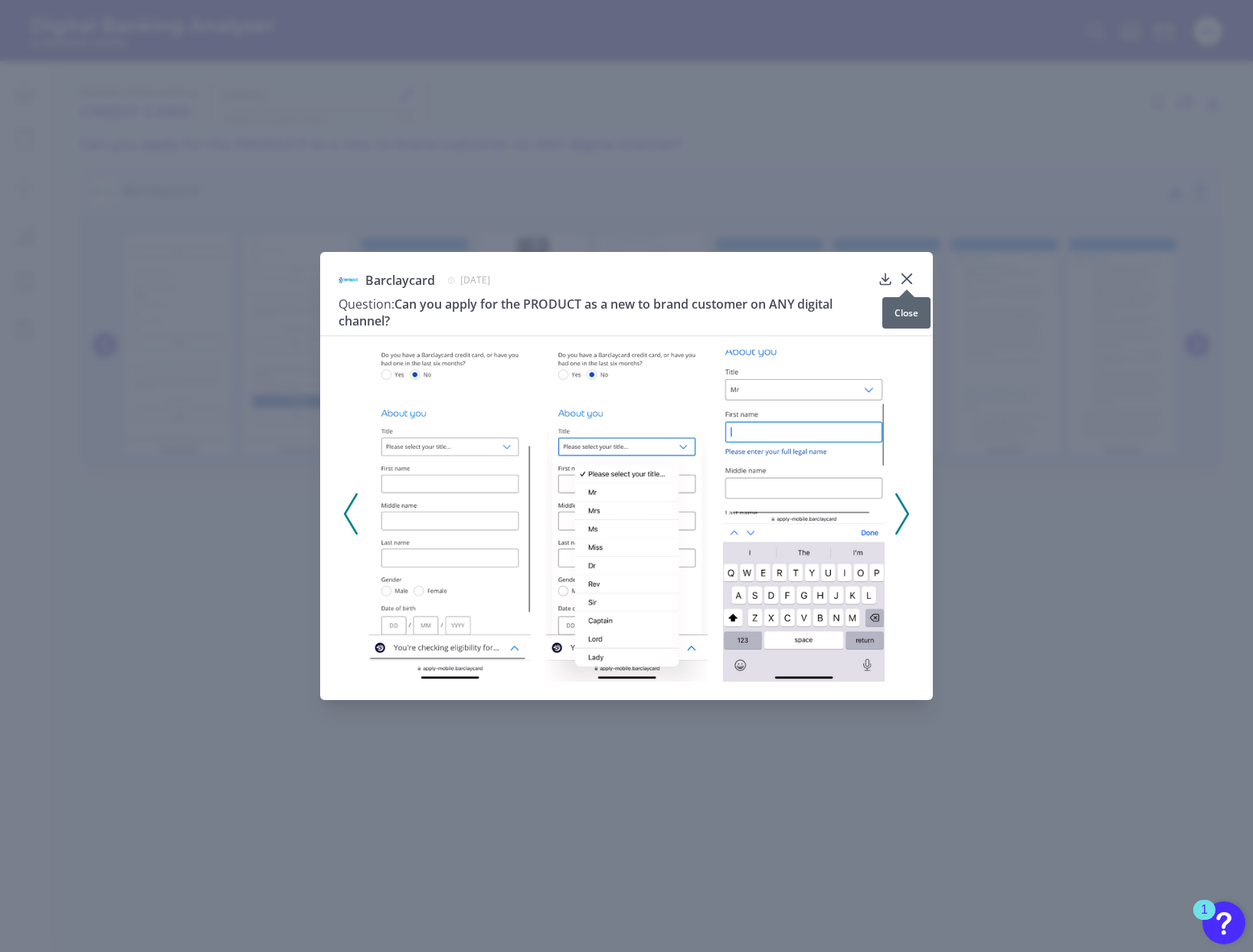
click at [914, 276] on icon at bounding box center [908, 279] width 16 height 16
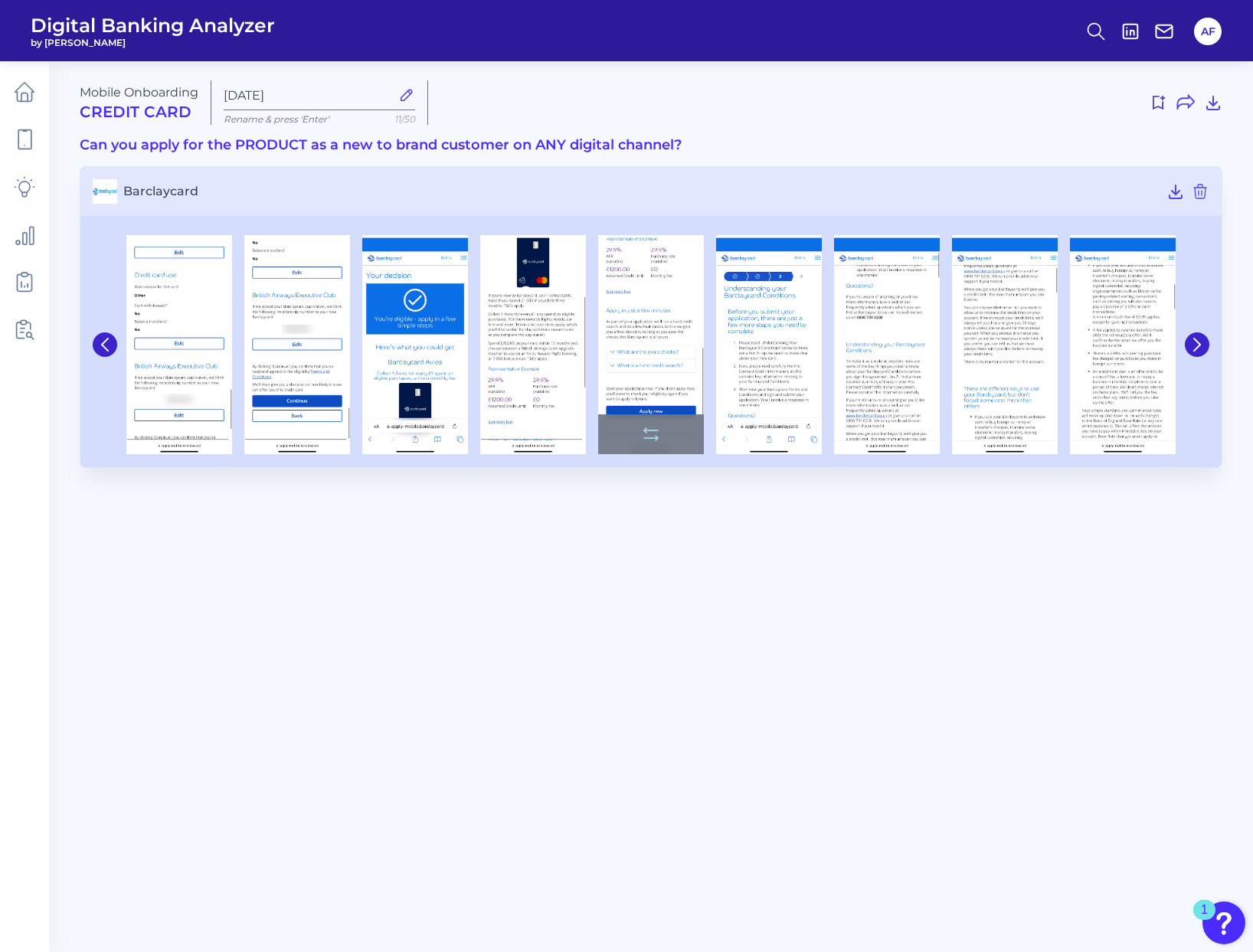
click at [666, 348] on img at bounding box center [651, 344] width 106 height 220
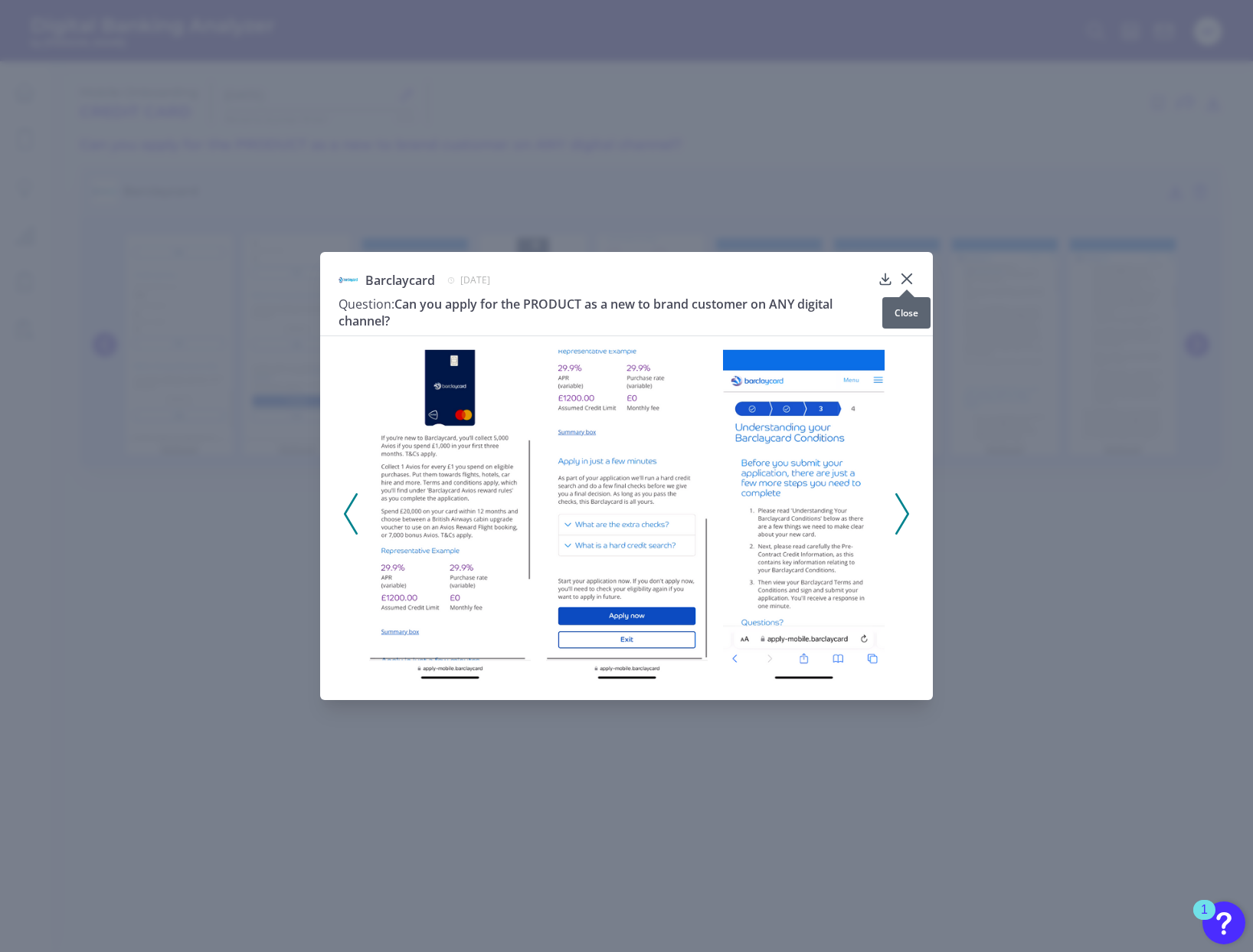
click at [909, 276] on icon at bounding box center [907, 278] width 9 height 9
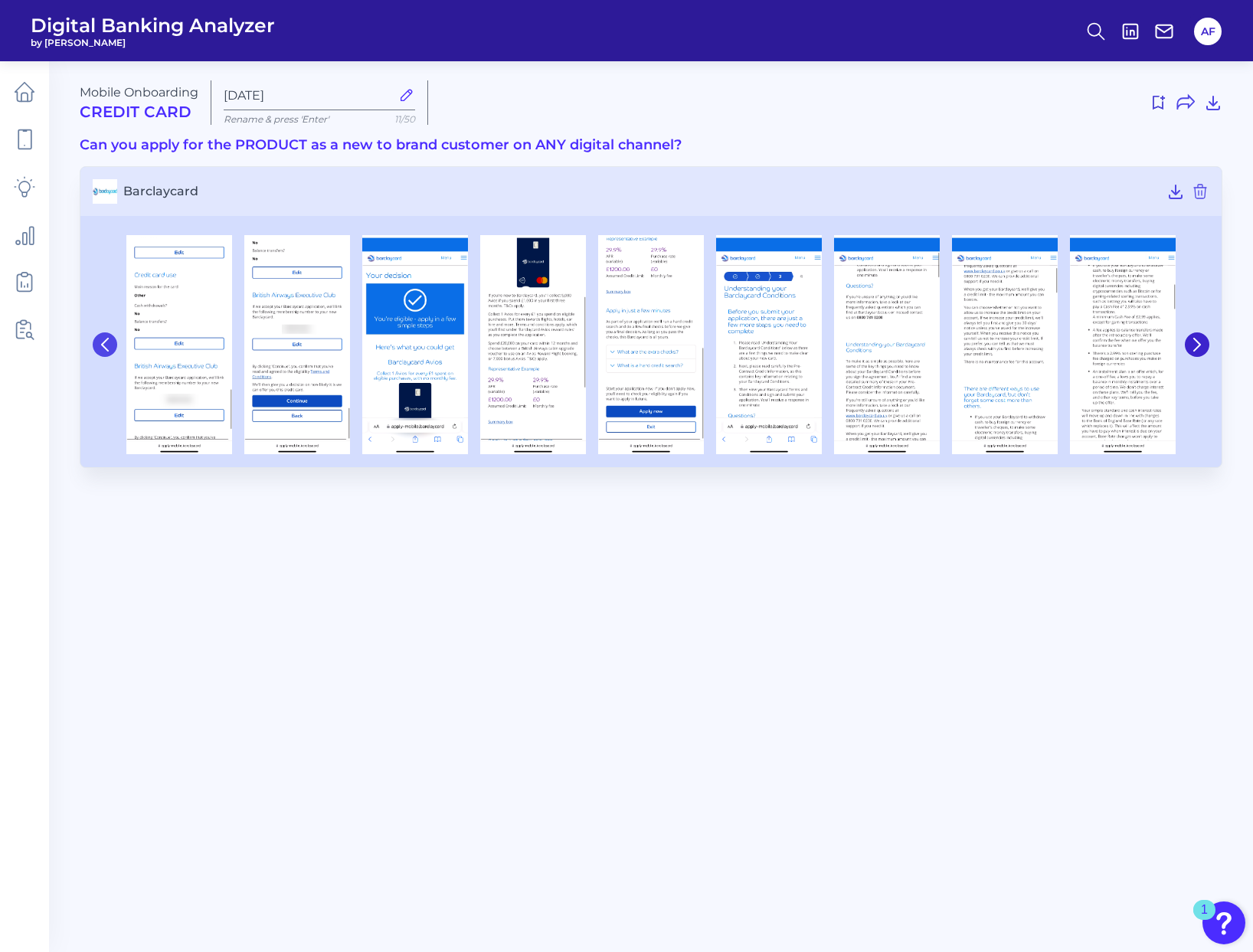
click at [98, 342] on icon at bounding box center [105, 344] width 14 height 14
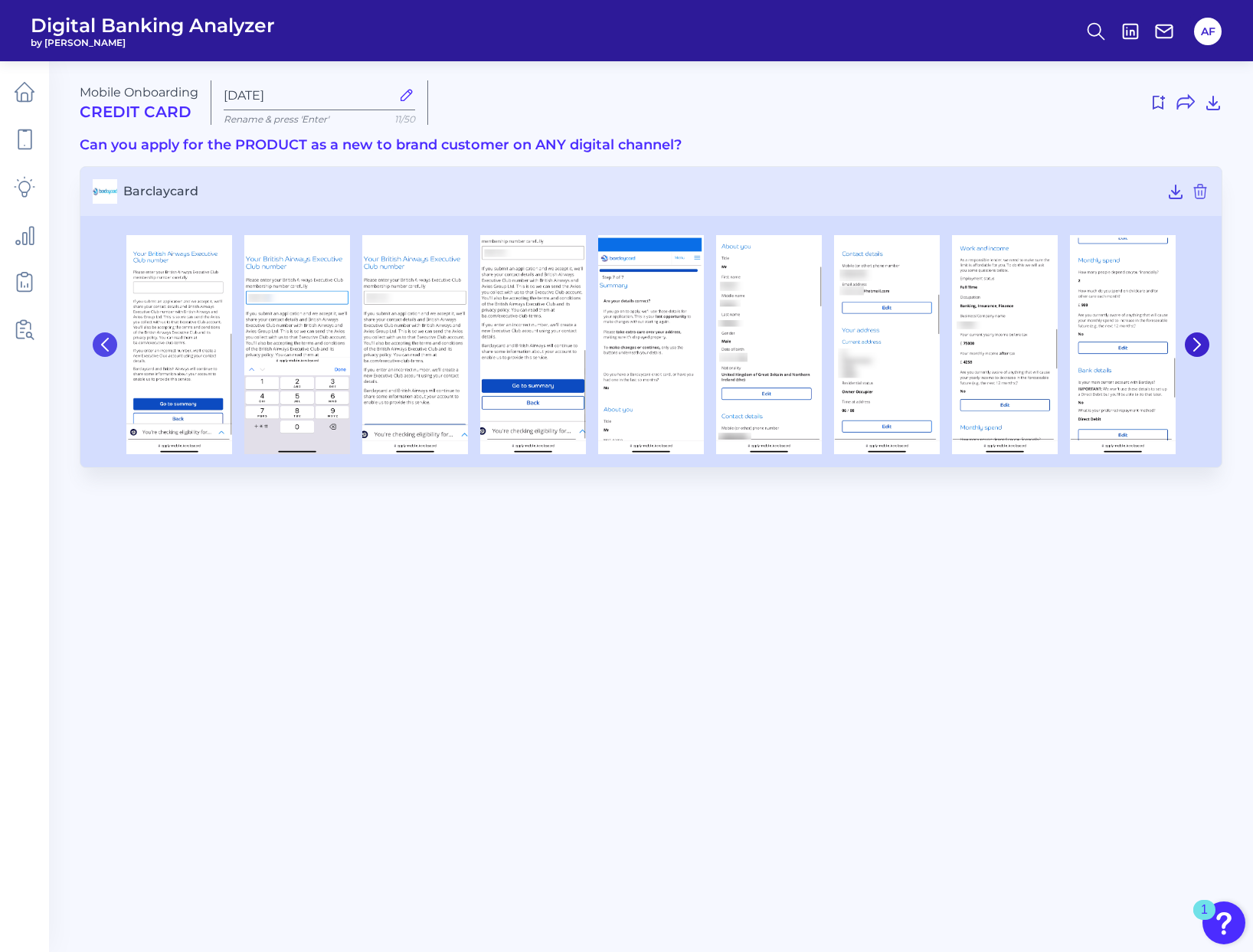
click at [98, 342] on icon at bounding box center [105, 344] width 14 height 14
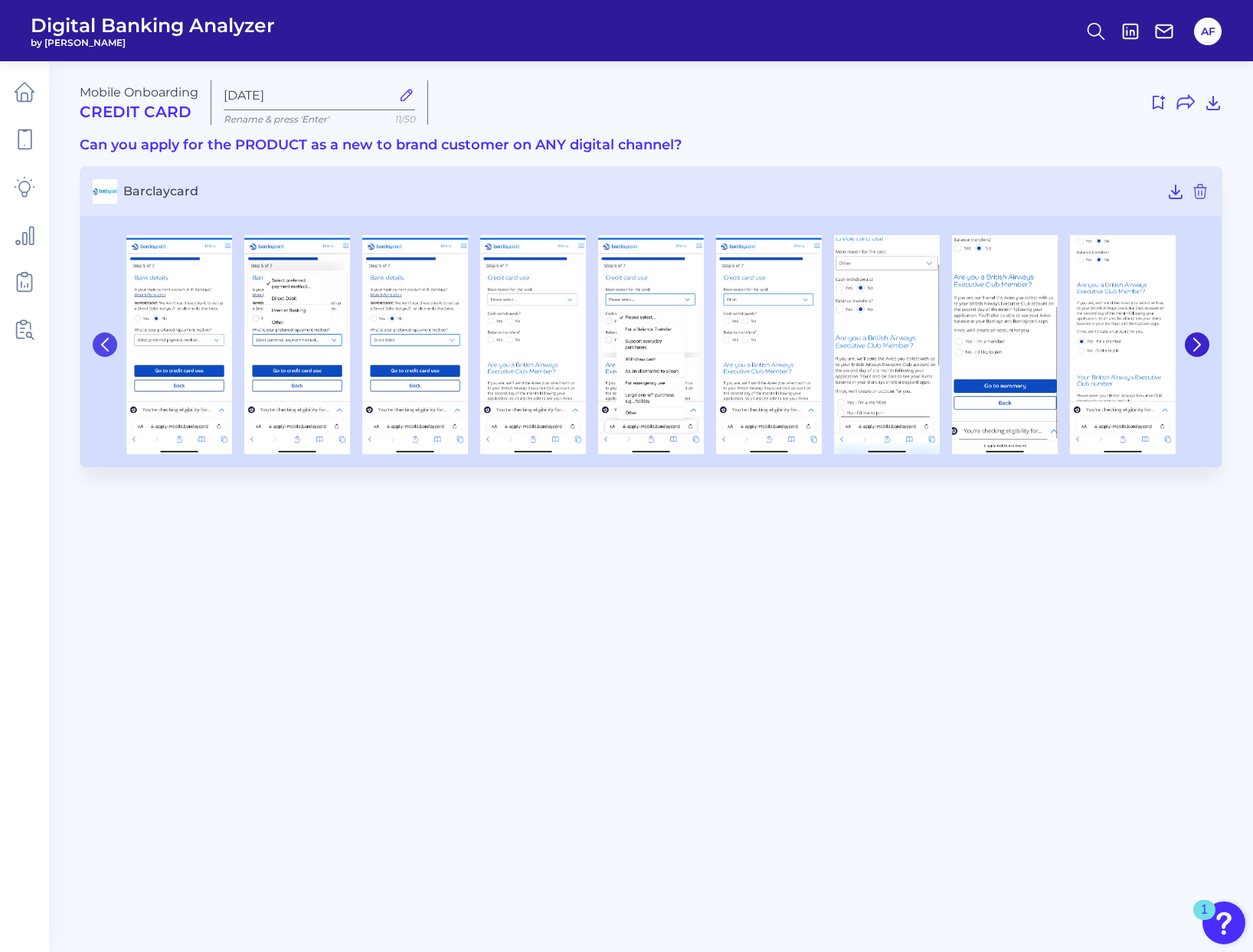
click at [98, 342] on icon at bounding box center [105, 344] width 14 height 14
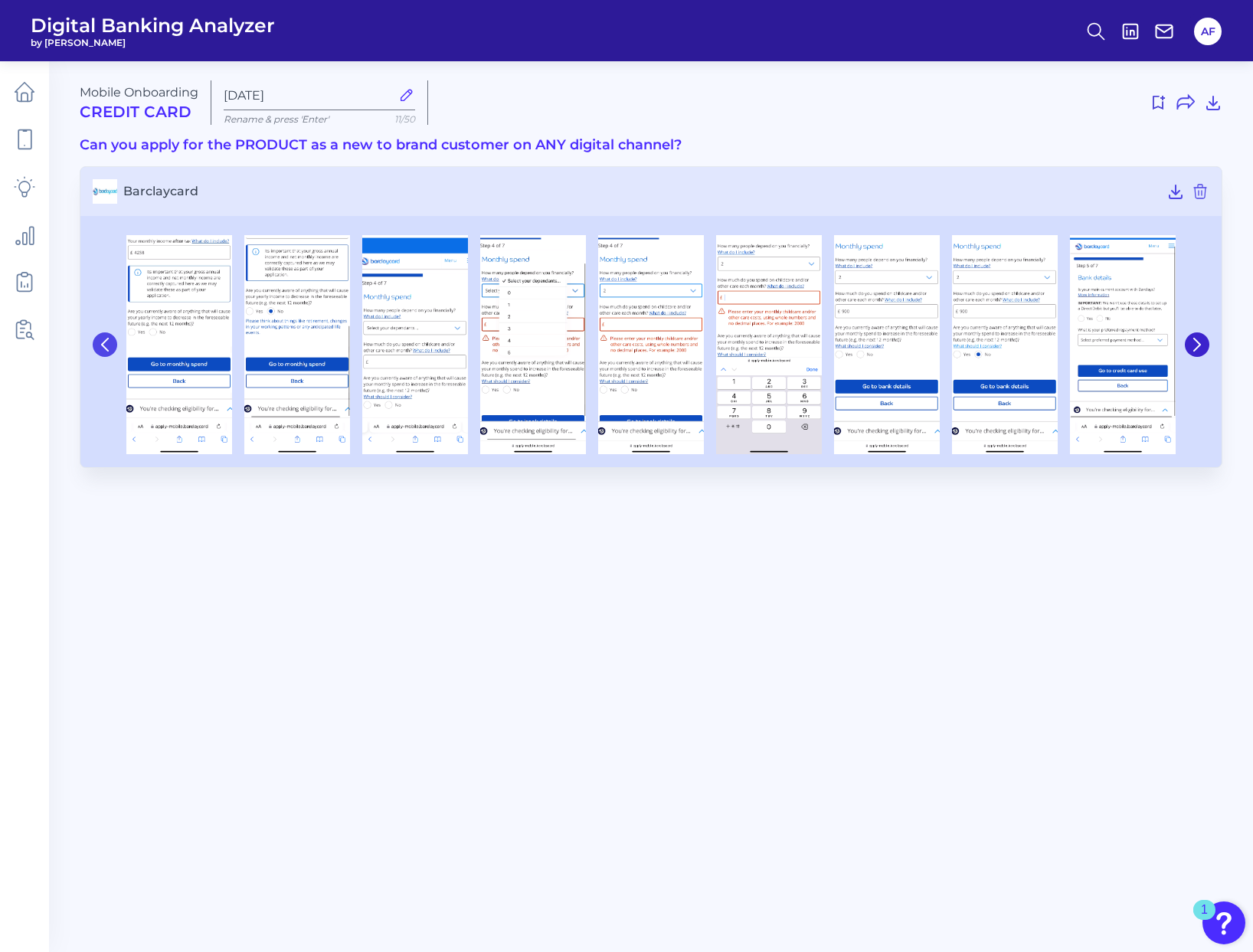
click at [98, 342] on icon at bounding box center [105, 344] width 14 height 14
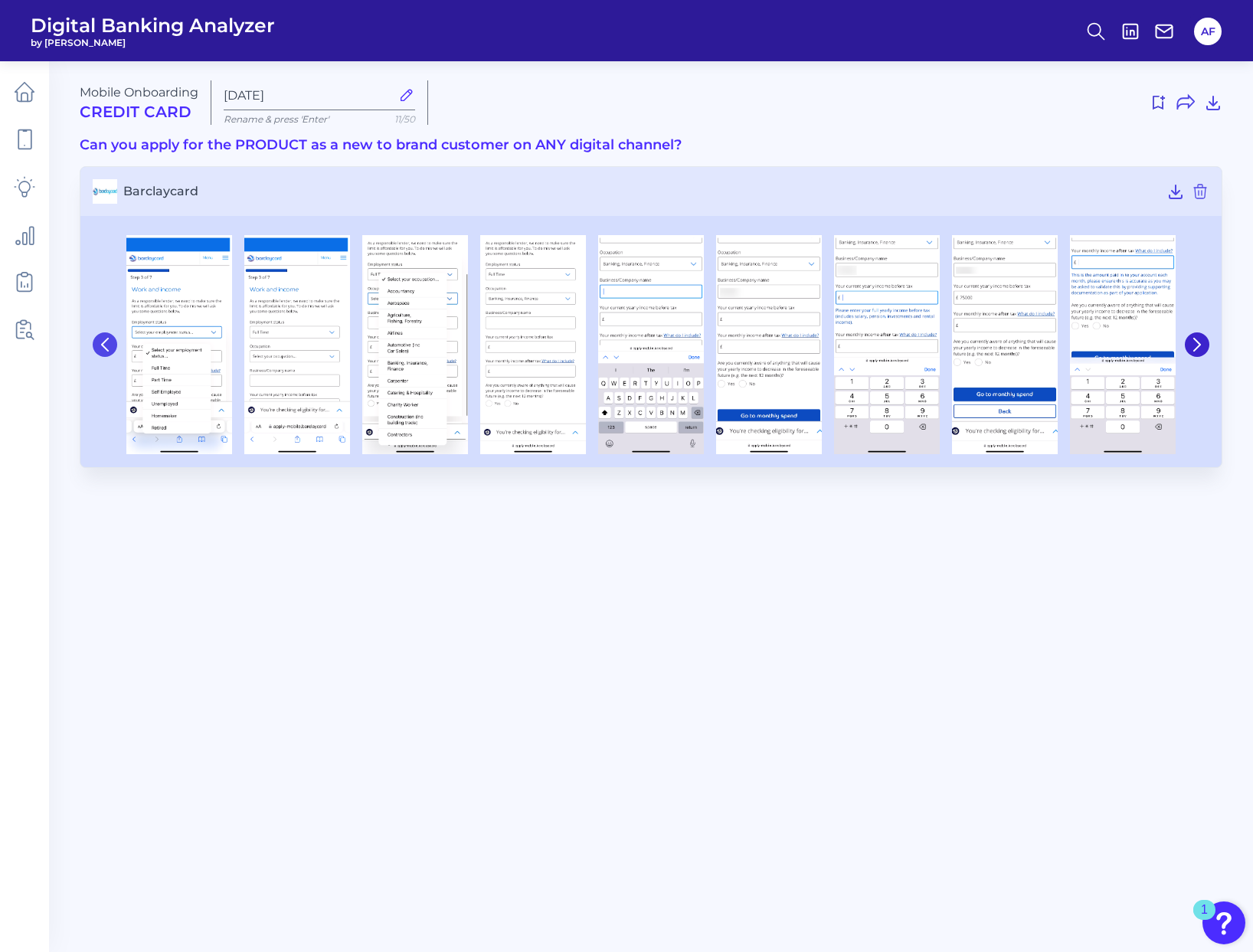
click at [98, 342] on icon at bounding box center [105, 344] width 14 height 14
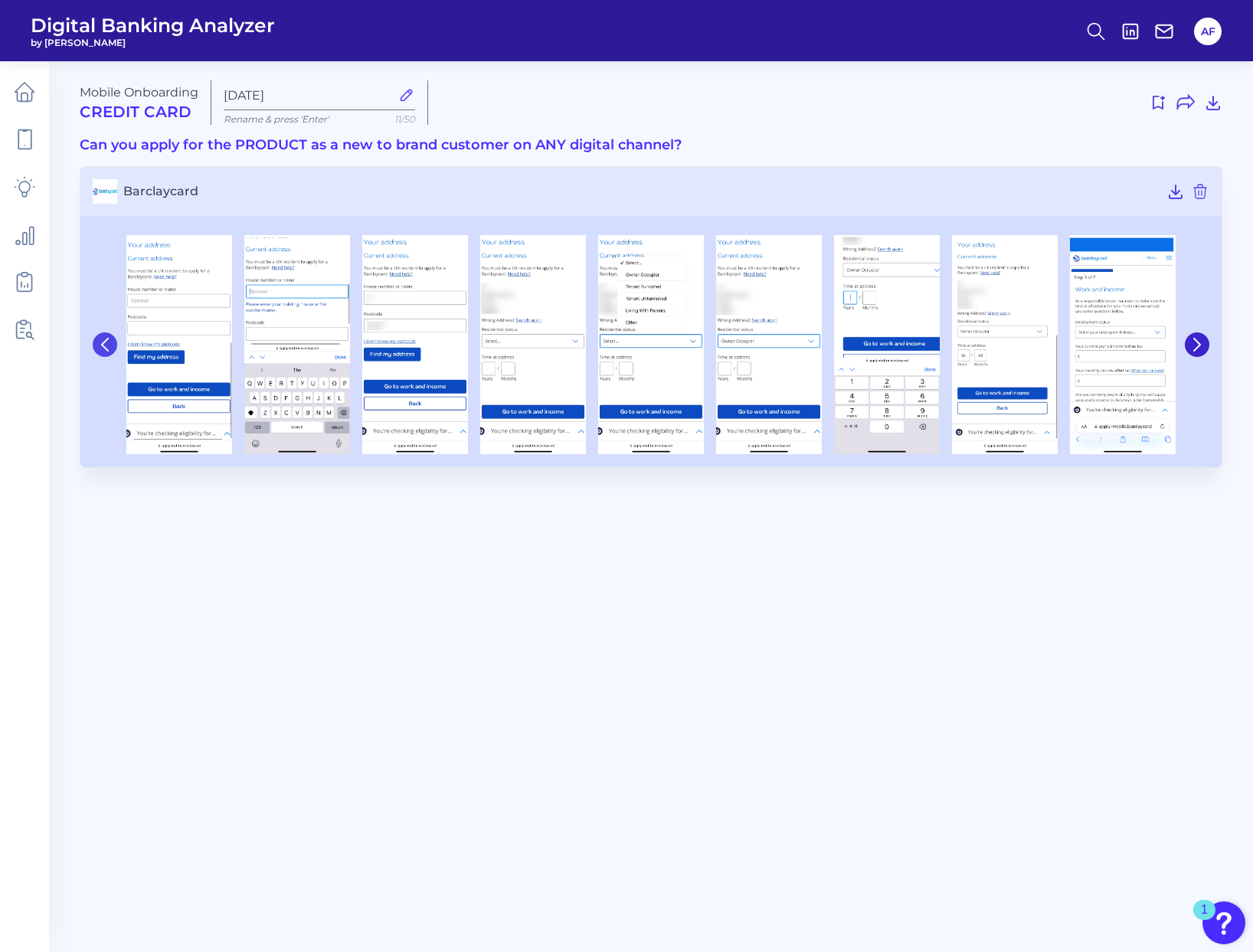
click at [98, 342] on icon at bounding box center [105, 344] width 14 height 14
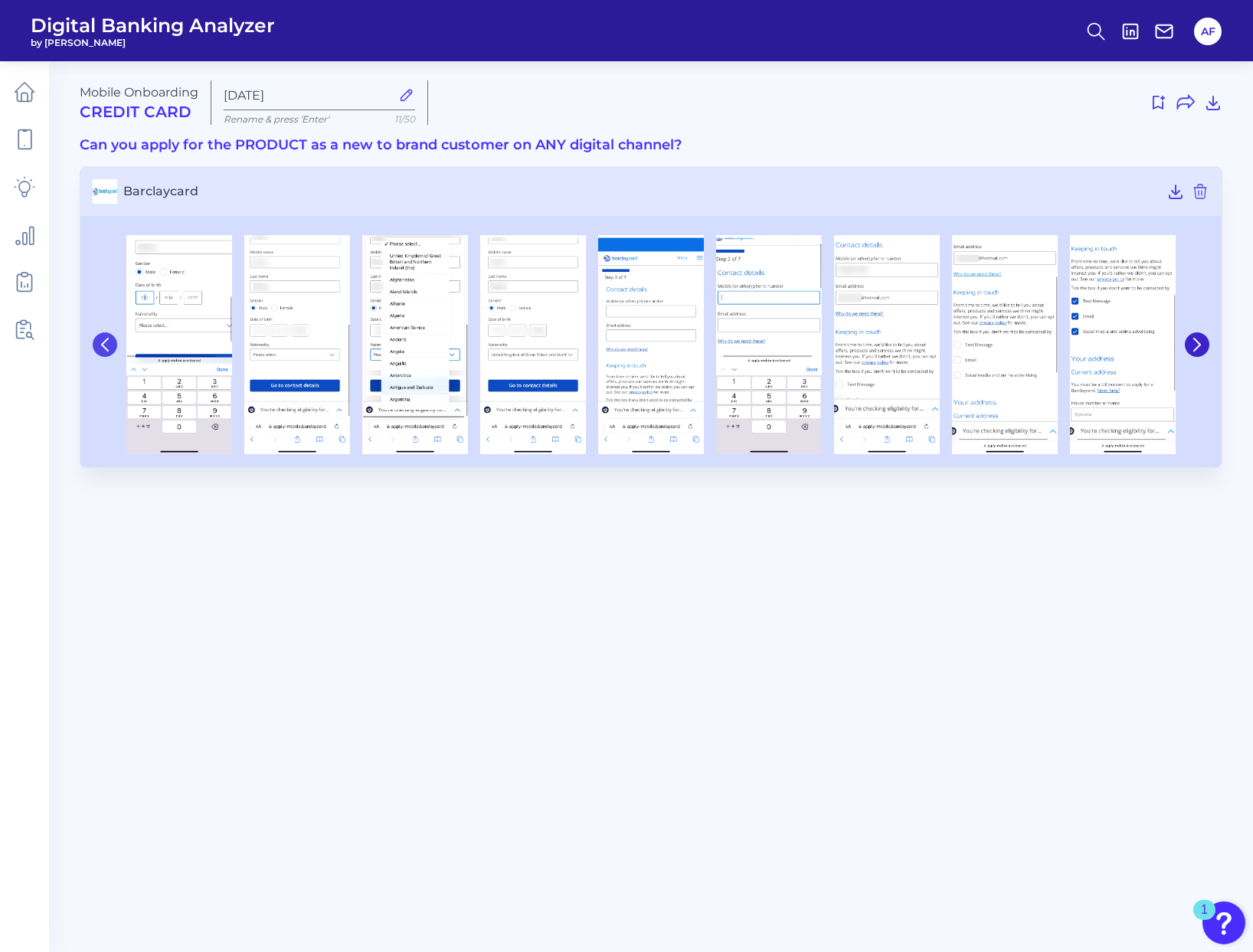
click at [98, 342] on icon at bounding box center [105, 344] width 14 height 14
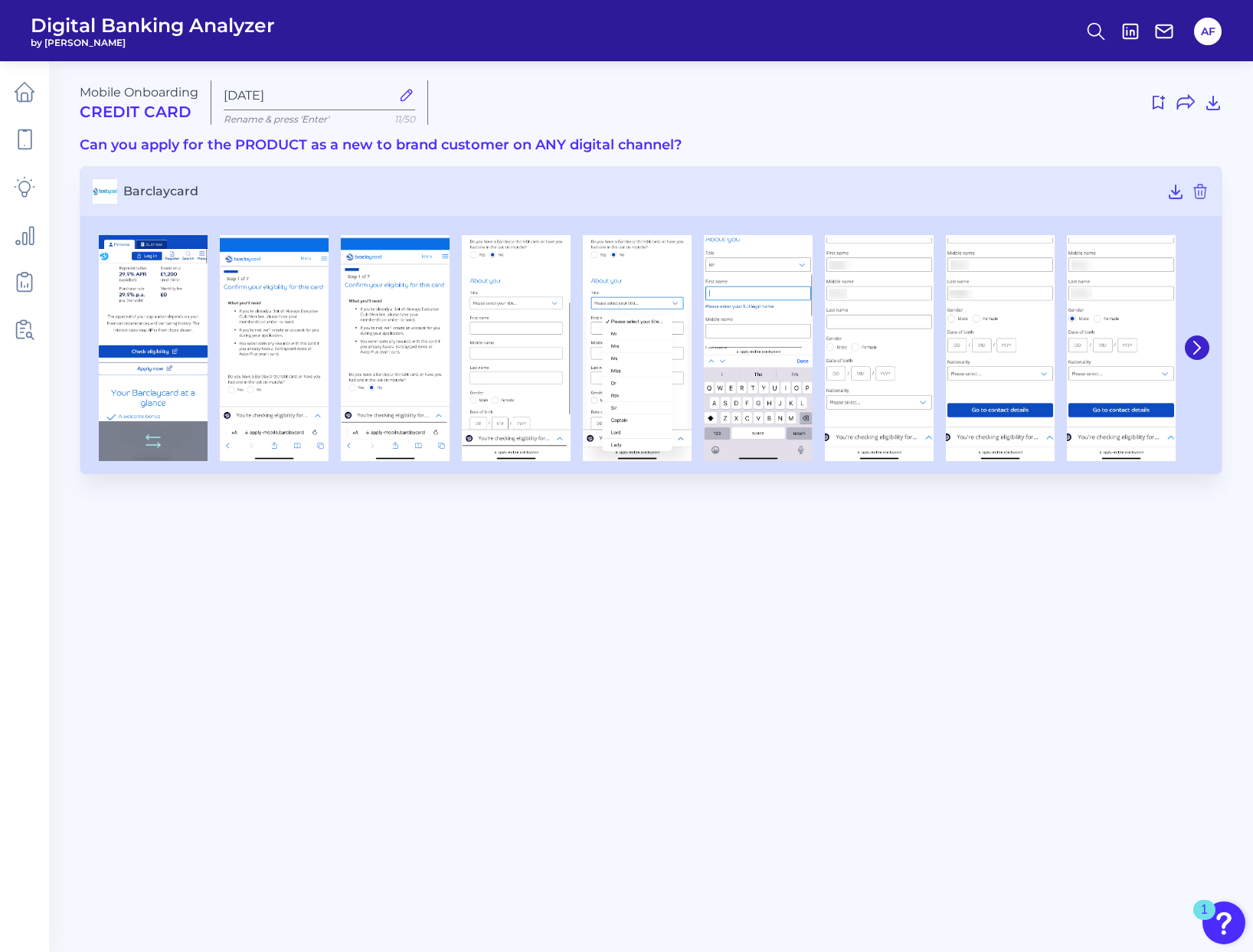
click at [146, 317] on img at bounding box center [153, 347] width 109 height 226
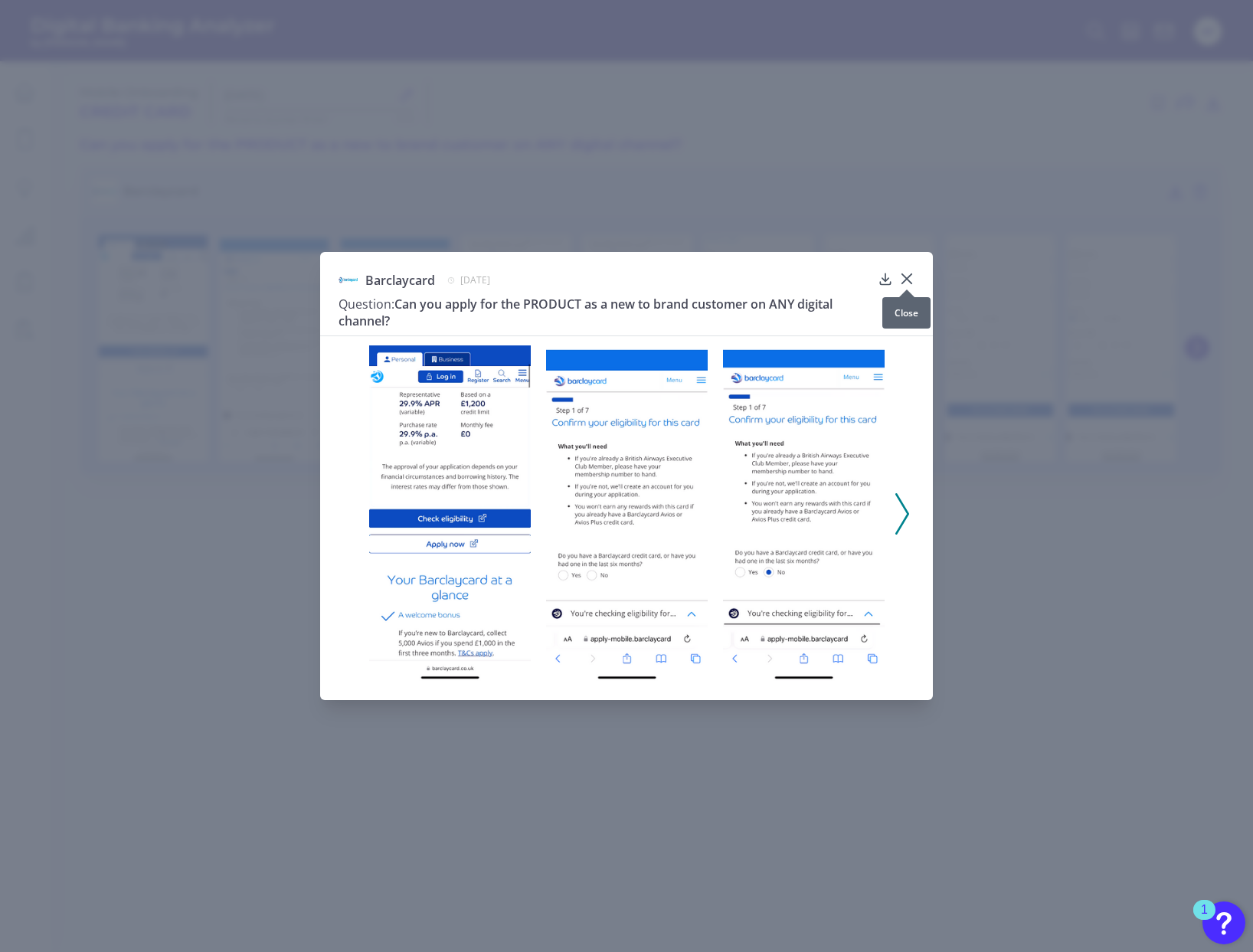
click at [908, 279] on icon at bounding box center [907, 278] width 9 height 9
